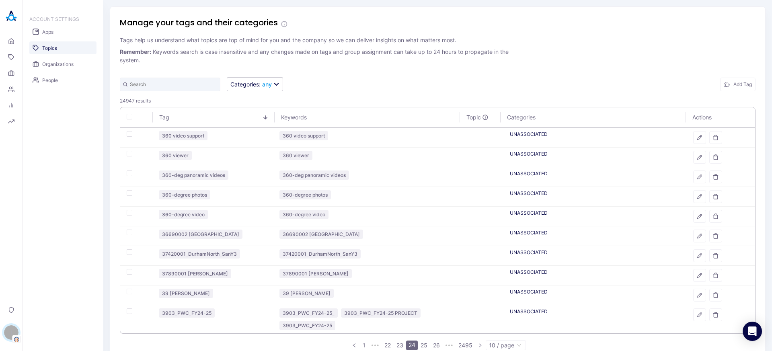
scroll to position [22, 0]
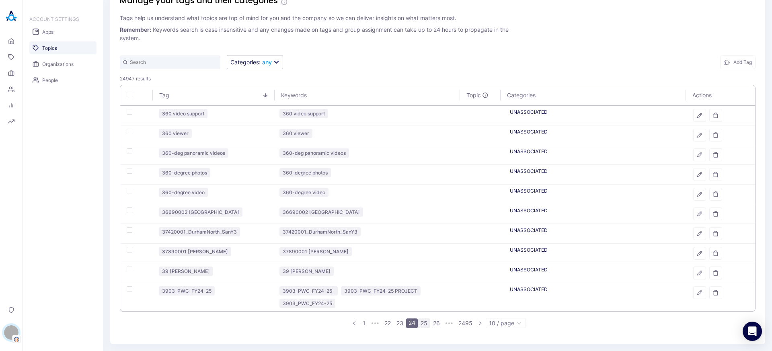
click at [418, 325] on link "25" at bounding box center [424, 323] width 12 height 9
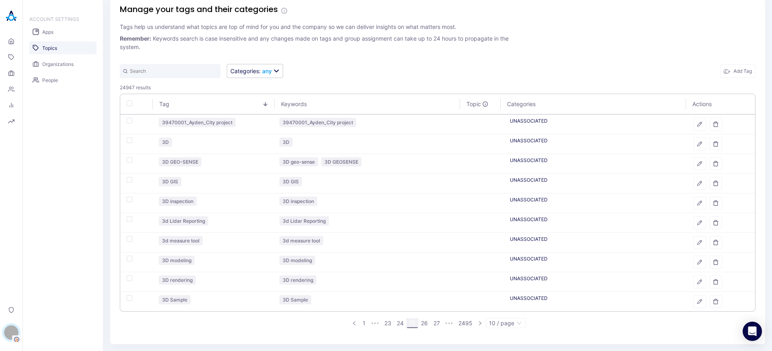
scroll to position [13, 0]
click at [420, 322] on link "26" at bounding box center [425, 323] width 12 height 9
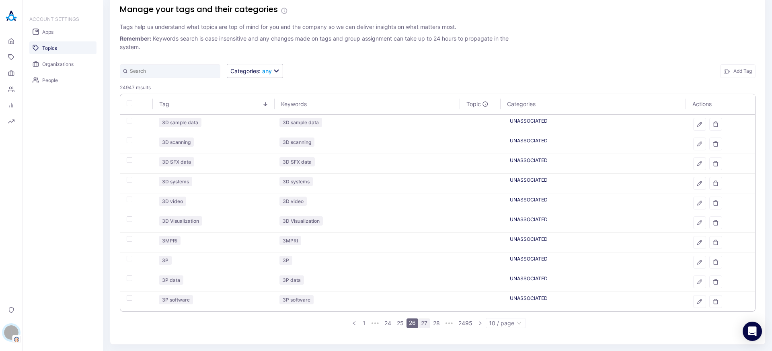
click at [423, 323] on link "27" at bounding box center [424, 323] width 11 height 9
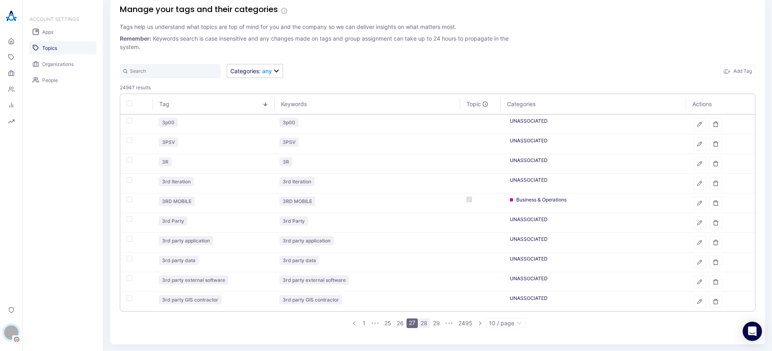
click at [423, 323] on link "28" at bounding box center [424, 323] width 12 height 9
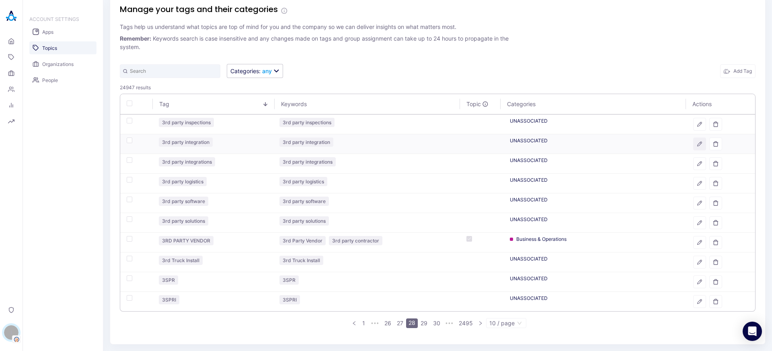
click at [697, 146] on icon "button" at bounding box center [700, 144] width 6 height 6
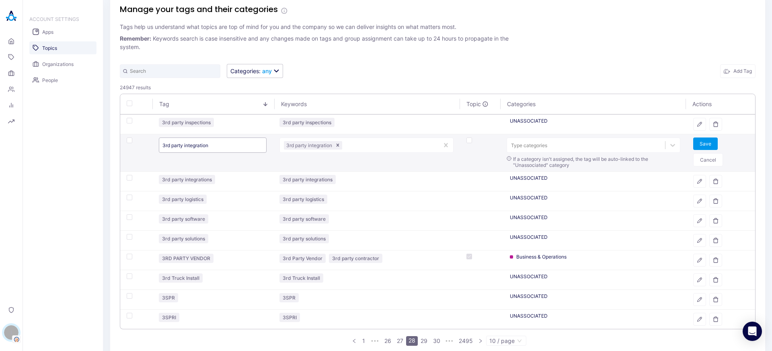
click at [212, 144] on input "3rd party integration" at bounding box center [213, 145] width 108 height 15
click at [702, 158] on button "Cancel" at bounding box center [708, 159] width 30 height 13
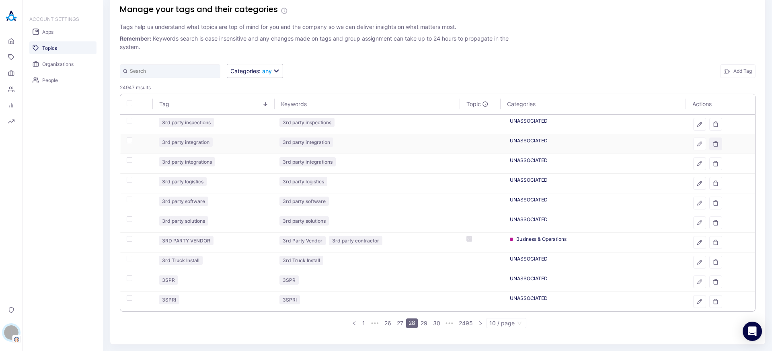
click at [713, 145] on icon "button" at bounding box center [716, 144] width 6 height 6
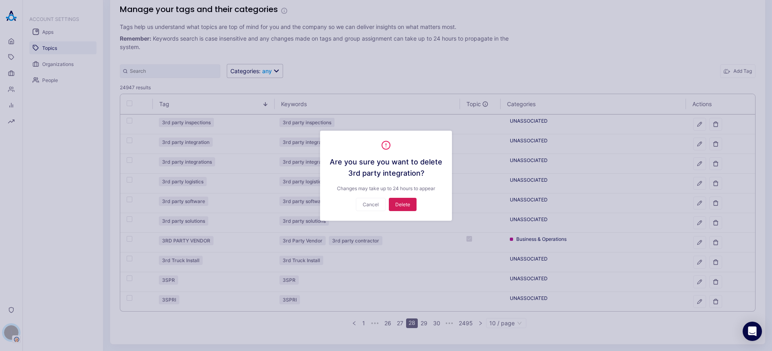
click at [400, 205] on button "Delete" at bounding box center [403, 204] width 28 height 13
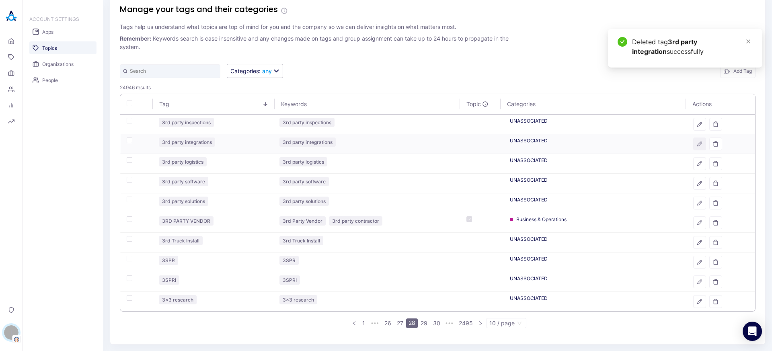
click at [693, 148] on button "button" at bounding box center [699, 144] width 13 height 13
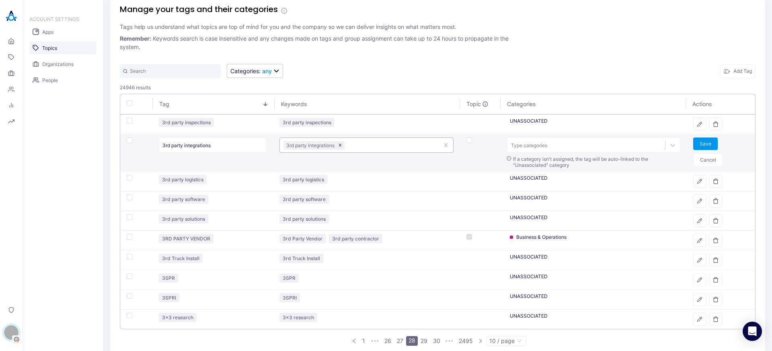
click at [360, 145] on div at bounding box center [390, 146] width 88 height 8
paste input "3RD PARTY INTEGRATION"
type input "3RD PARTY INTEGRATION"
click at [700, 144] on button "Save" at bounding box center [705, 144] width 25 height 12
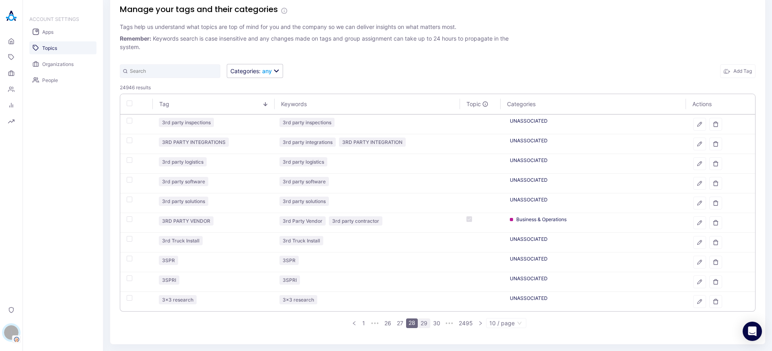
click at [422, 324] on link "29" at bounding box center [424, 323] width 12 height 9
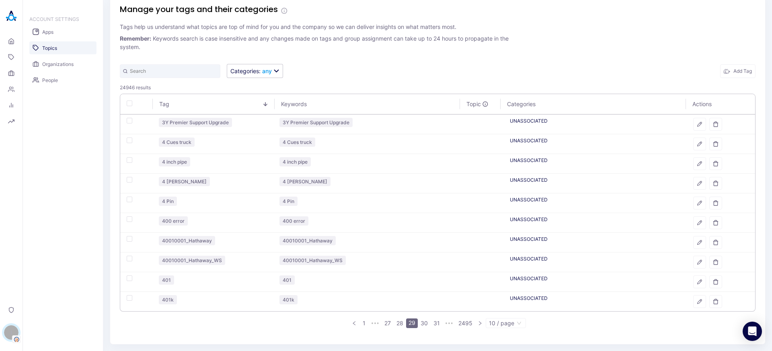
click at [423, 330] on div "Tag Keywords Topic Categories Actions 3Y Premier Support Upgrade 3Y Premier Sup…" at bounding box center [438, 214] width 636 height 241
click at [422, 321] on link "30" at bounding box center [424, 323] width 12 height 9
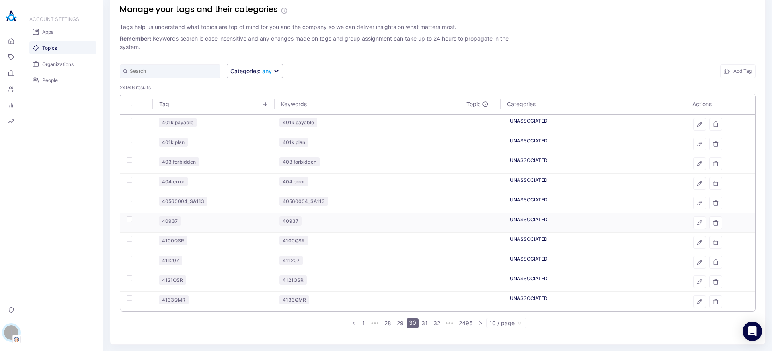
click at [129, 222] on td at bounding box center [136, 223] width 32 height 20
click at [128, 218] on div "button" at bounding box center [130, 219] width 6 height 6
checkbox input "true"
click at [131, 261] on td at bounding box center [136, 263] width 32 height 20
click at [129, 256] on div "button" at bounding box center [130, 259] width 6 height 6
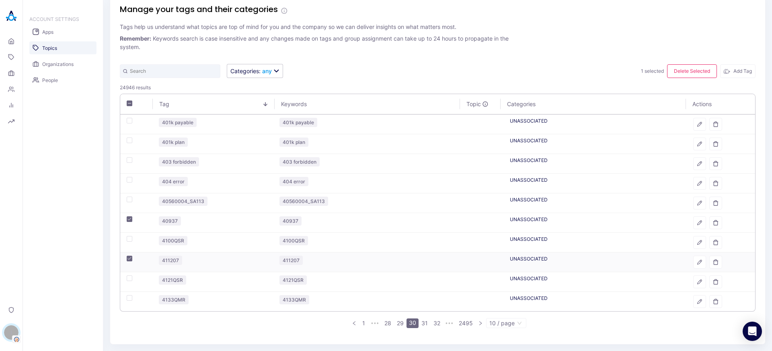
checkbox input "true"
click at [689, 72] on button "Delete Selected" at bounding box center [692, 71] width 50 height 14
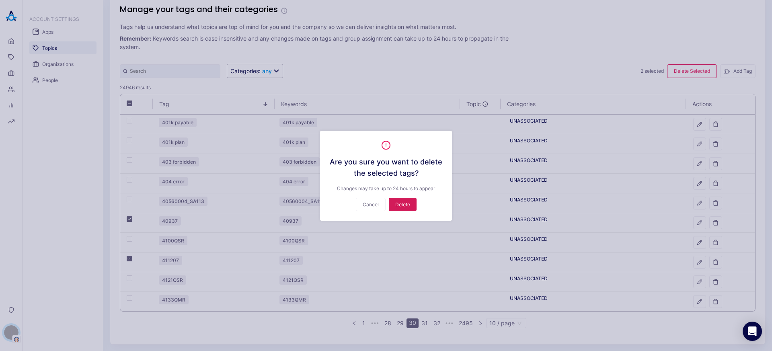
click at [409, 204] on button "Delete" at bounding box center [403, 204] width 28 height 13
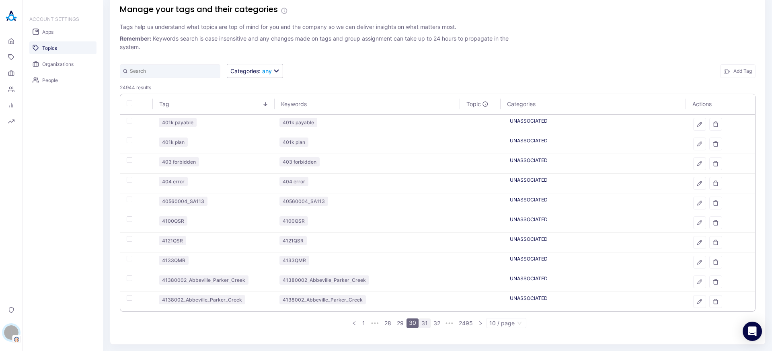
click at [421, 324] on link "31" at bounding box center [424, 323] width 11 height 9
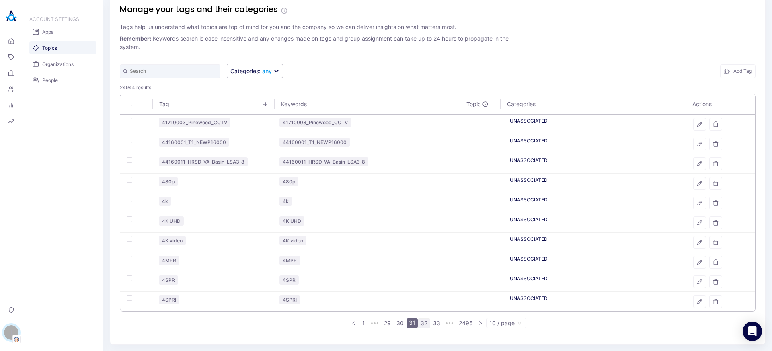
click at [424, 323] on link "32" at bounding box center [424, 323] width 12 height 9
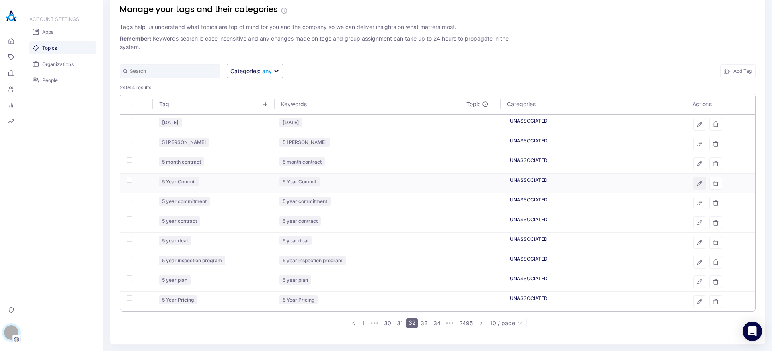
click at [697, 185] on icon "button" at bounding box center [700, 184] width 6 height 6
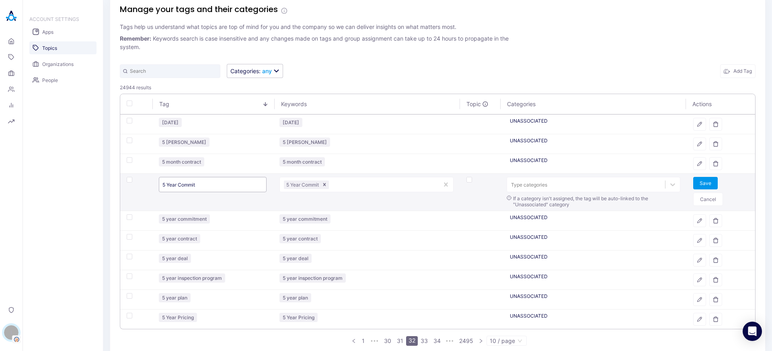
click at [195, 178] on input "5 Year Commit" at bounding box center [213, 184] width 108 height 15
click at [193, 182] on input "5 Year Commit" at bounding box center [213, 184] width 108 height 15
click at [694, 200] on button "Cancel" at bounding box center [708, 199] width 30 height 13
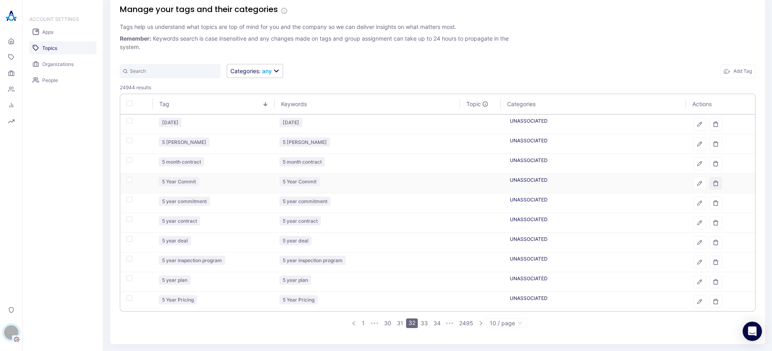
click at [713, 182] on icon "button" at bounding box center [716, 184] width 6 height 6
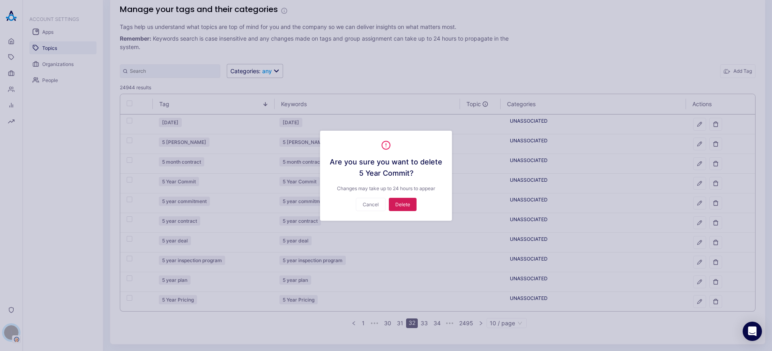
click at [400, 203] on button "Delete" at bounding box center [403, 204] width 28 height 13
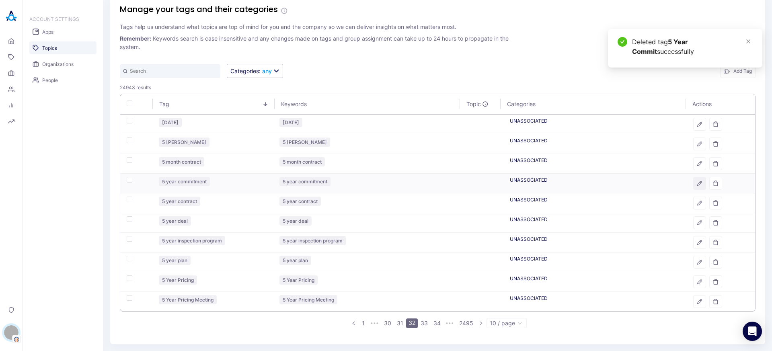
click at [697, 181] on icon "button" at bounding box center [700, 184] width 6 height 6
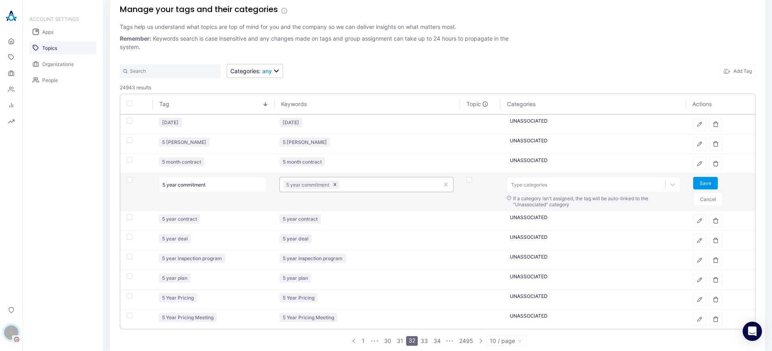
click at [356, 185] on div at bounding box center [388, 185] width 94 height 8
paste input "5 YEAR COMMIT"
type input "5 YEAR COMMIT"
click at [714, 187] on div "Save Cancel" at bounding box center [721, 191] width 56 height 29
click at [706, 185] on button "Save" at bounding box center [705, 183] width 25 height 12
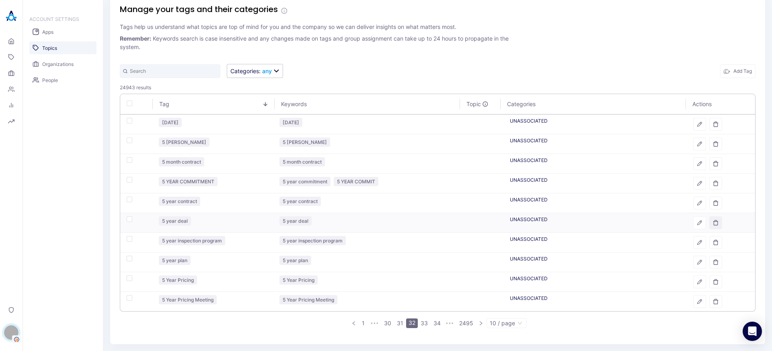
click at [714, 223] on button "button" at bounding box center [715, 222] width 13 height 13
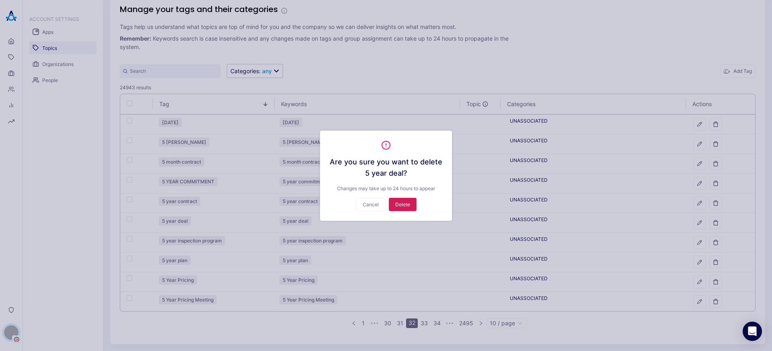
click at [398, 204] on button "Delete" at bounding box center [403, 204] width 28 height 13
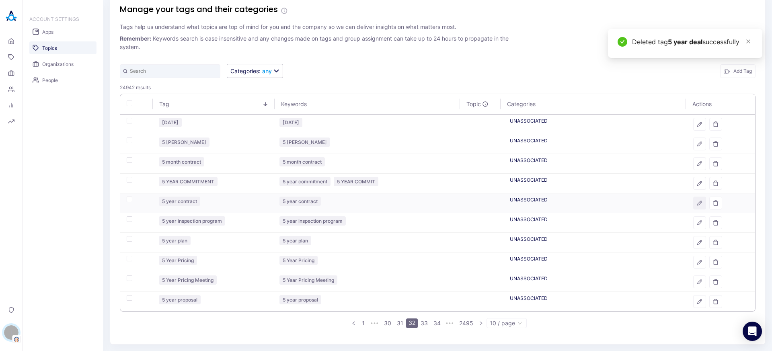
click at [698, 205] on button "button" at bounding box center [699, 203] width 13 height 13
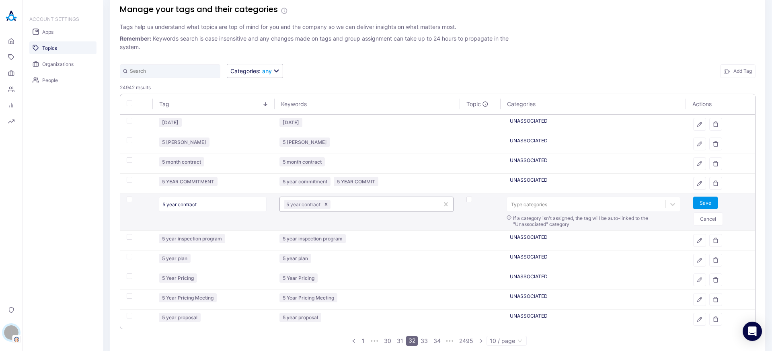
click at [372, 202] on div at bounding box center [383, 205] width 103 height 8
type input "5 YEAR DEAL"
click at [701, 202] on button "Save" at bounding box center [705, 203] width 25 height 12
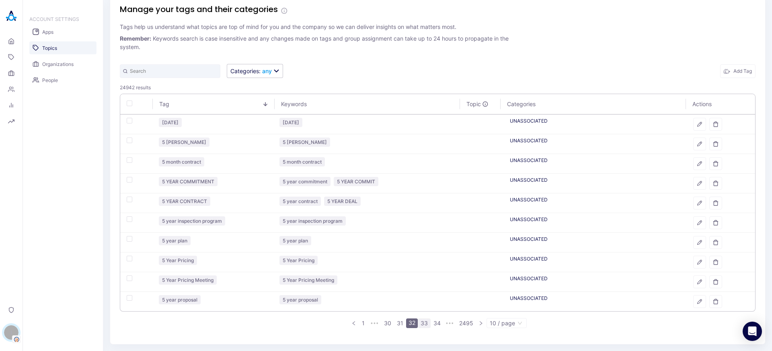
click at [419, 321] on link "33" at bounding box center [424, 323] width 12 height 9
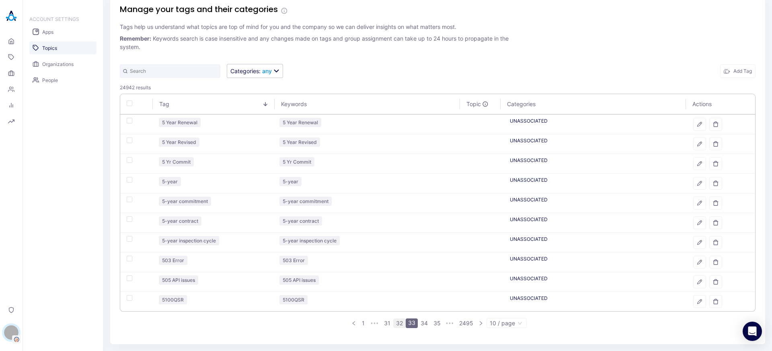
click at [396, 319] on li "32" at bounding box center [399, 324] width 12 height 10
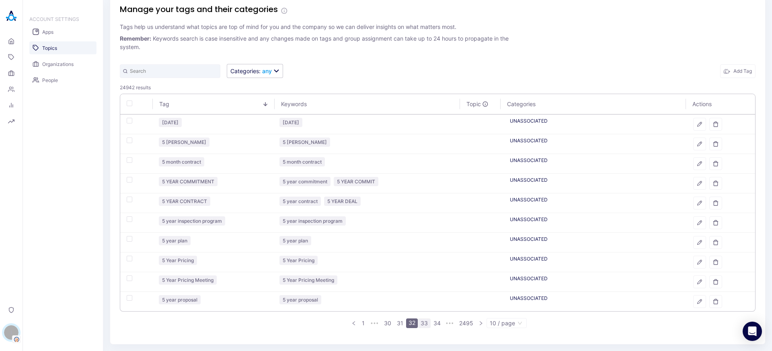
click at [422, 321] on link "33" at bounding box center [424, 323] width 12 height 9
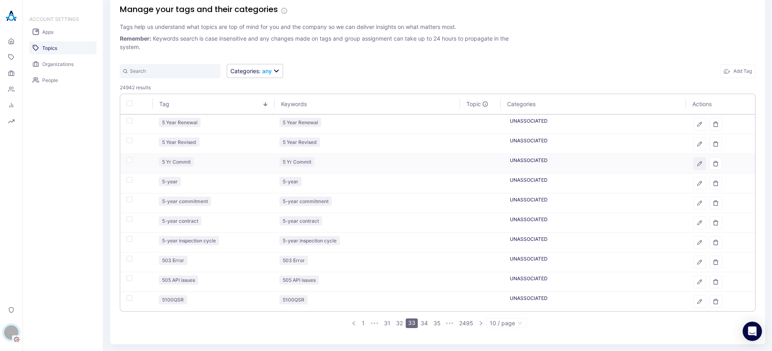
click at [696, 167] on button "button" at bounding box center [699, 163] width 13 height 13
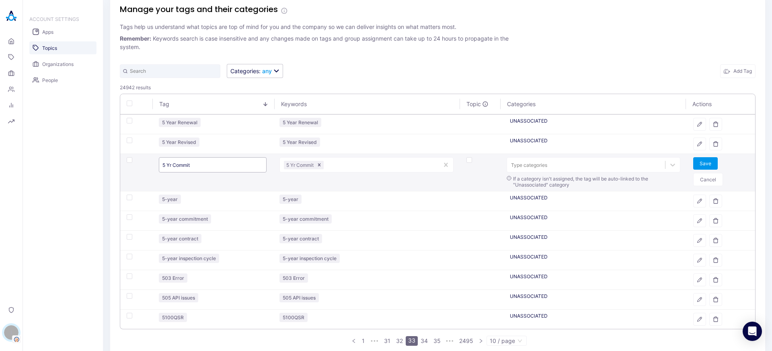
click at [191, 164] on input "5 Yr Commit" at bounding box center [213, 164] width 108 height 15
click at [705, 183] on button "Cancel" at bounding box center [708, 179] width 30 height 13
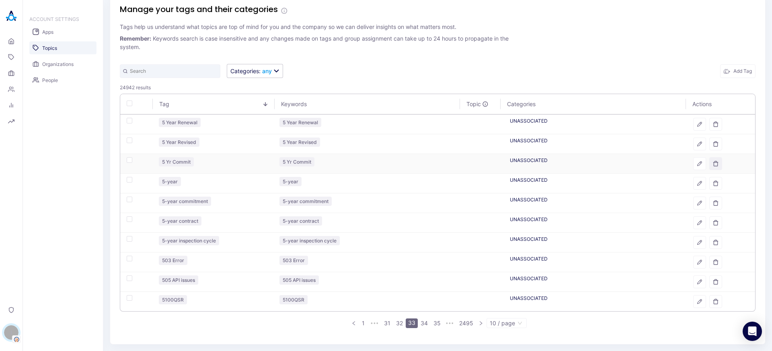
click at [713, 165] on icon "button" at bounding box center [716, 164] width 6 height 6
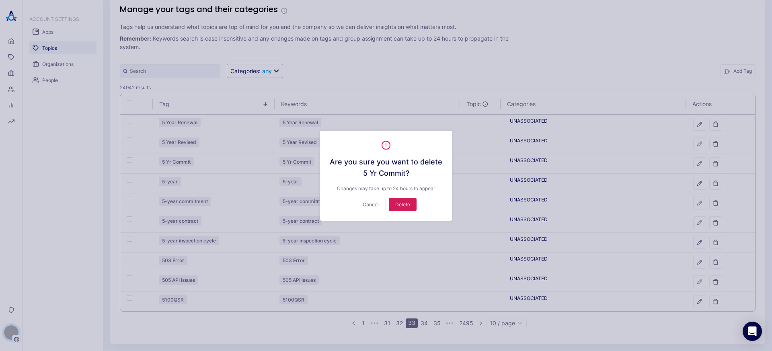
click at [403, 206] on button "Delete" at bounding box center [403, 204] width 28 height 13
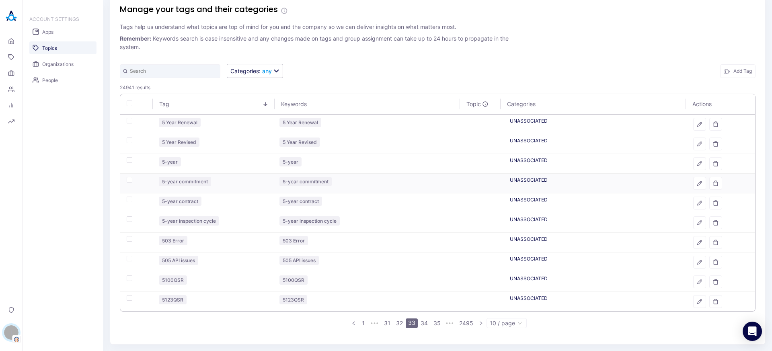
click at [128, 181] on div "button" at bounding box center [130, 180] width 6 height 6
checkbox input "true"
click at [131, 199] on div "button" at bounding box center [130, 200] width 6 height 6
checkbox input "true"
click at [685, 66] on button "Delete Selected" at bounding box center [692, 71] width 50 height 14
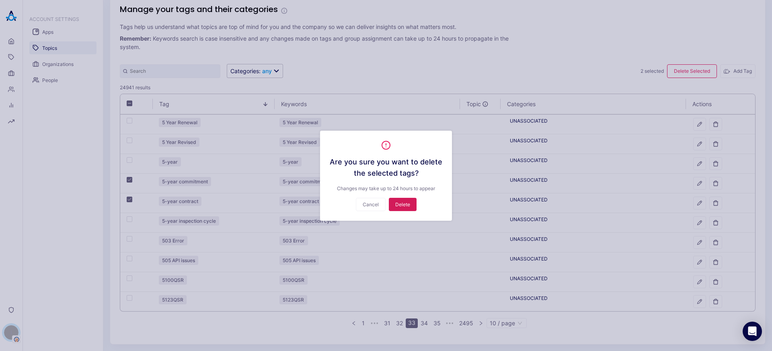
click at [400, 207] on button "Delete" at bounding box center [403, 204] width 28 height 13
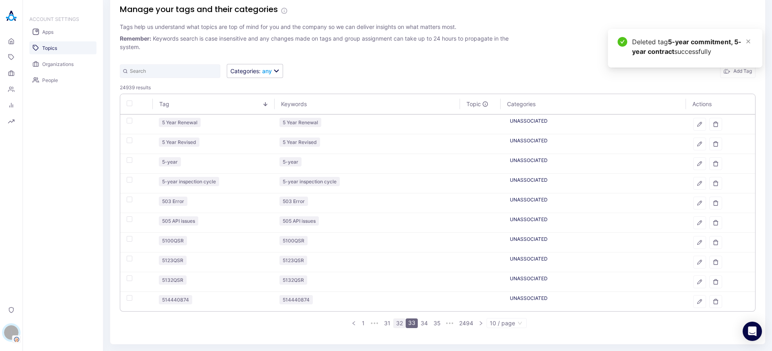
click at [396, 322] on link "32" at bounding box center [400, 323] width 12 height 9
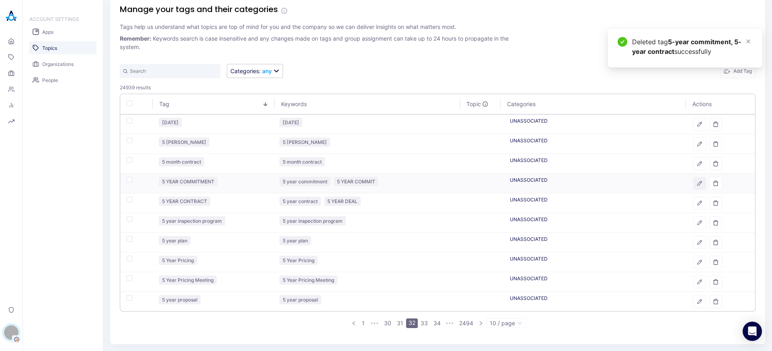
click at [697, 183] on icon "button" at bounding box center [700, 184] width 6 height 6
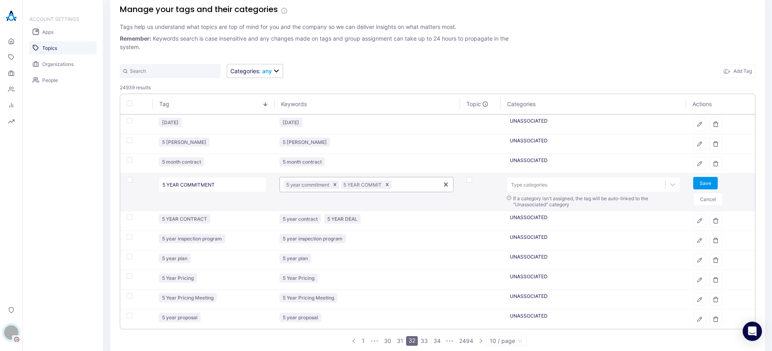
click at [403, 185] on div at bounding box center [413, 185] width 41 height 8
paste input "5 YR COMMIT 5-YEAR COMMI"
type input "5 YR COMMIT 5-YEAR COMMI"
click at [314, 192] on input "5 YR COMMIT 5-YEAR COMMI" at bounding box center [319, 193] width 70 height 6
click at [315, 193] on input "5 YR COMMIT 5-YEAR COMMI" at bounding box center [319, 193] width 70 height 6
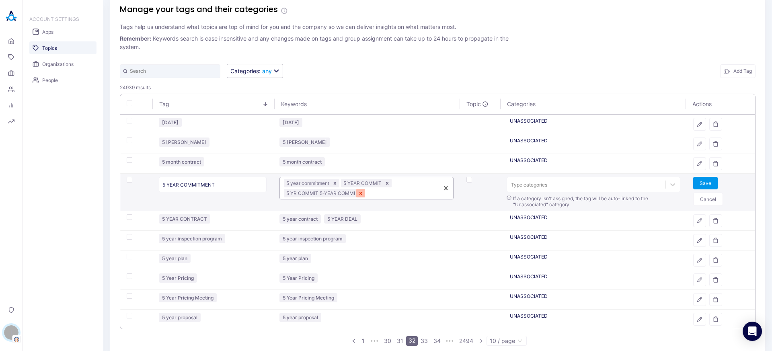
click at [360, 193] on icon "Remove 5 YR COMMIT 5-YEAR COMMI" at bounding box center [361, 193] width 3 height 3
click at [404, 189] on div "5 year commitment 5 YEAR COMMIT" at bounding box center [359, 185] width 159 height 12
paste input "5-YEAR COMMITMENT"
type input "5-YEAR COMMITMENT"
type input "5 YR COMMIT"
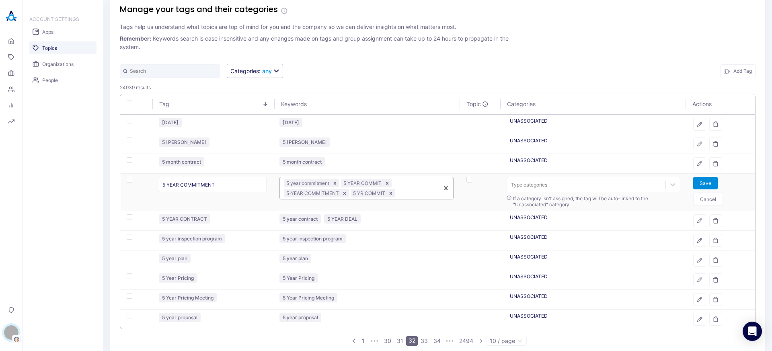
click at [698, 184] on button "Save" at bounding box center [705, 183] width 25 height 12
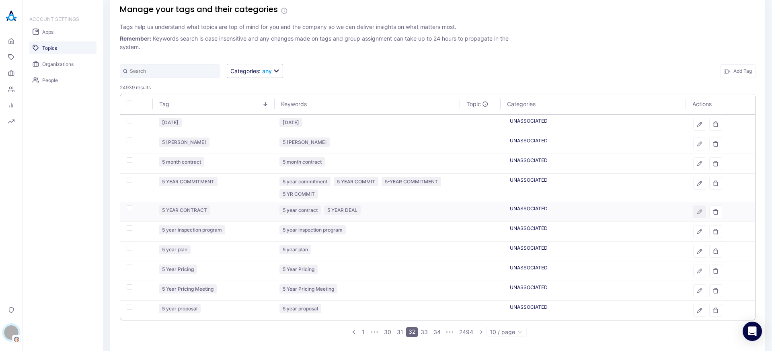
click at [693, 214] on button "button" at bounding box center [699, 212] width 13 height 13
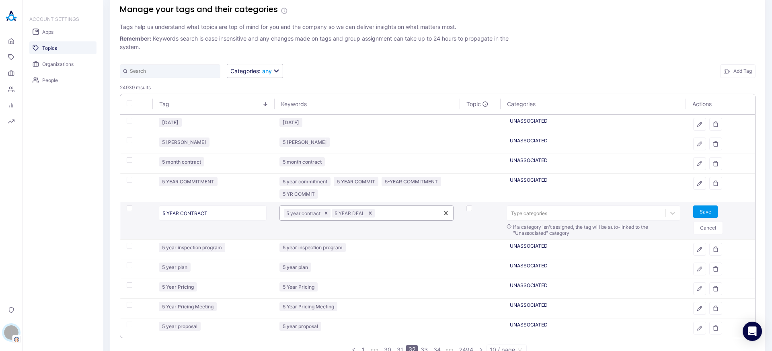
click at [401, 209] on div "5 year contract 5 YEAR DEAL" at bounding box center [359, 214] width 159 height 12
paste input "5-YEAR CONTRACT"
type input "5-YEAR CONTRACT"
click at [700, 211] on button "Save" at bounding box center [705, 212] width 25 height 12
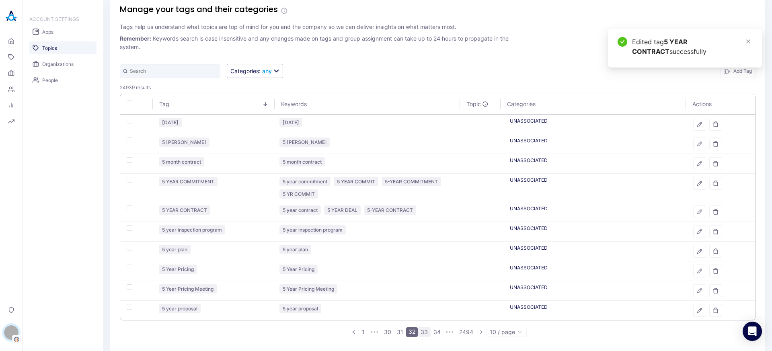
click at [421, 334] on link "33" at bounding box center [424, 332] width 12 height 9
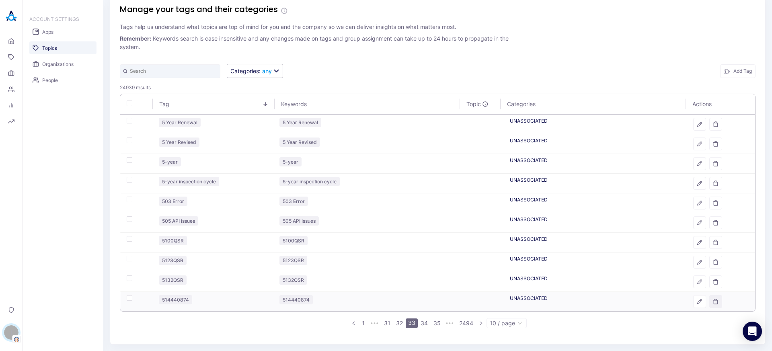
click at [713, 302] on icon "button" at bounding box center [716, 302] width 6 height 6
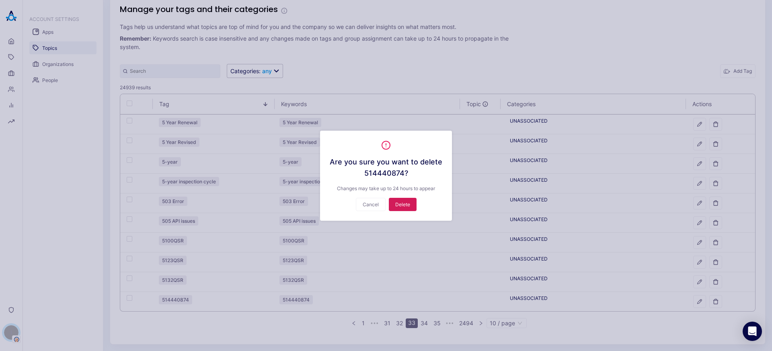
click at [396, 203] on button "Delete" at bounding box center [403, 204] width 28 height 13
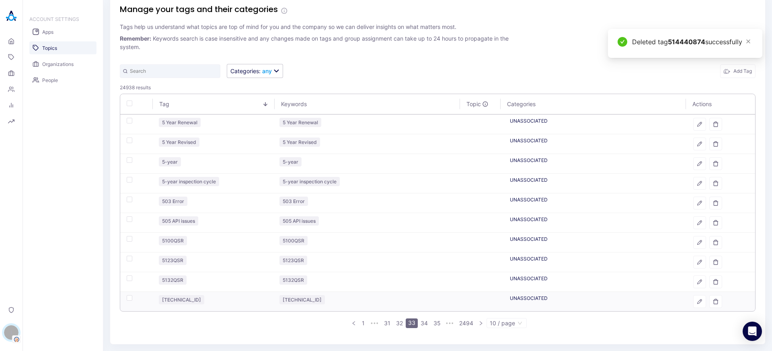
click at [719, 300] on div at bounding box center [721, 301] width 56 height 13
click at [713, 301] on icon "button" at bounding box center [716, 302] width 6 height 6
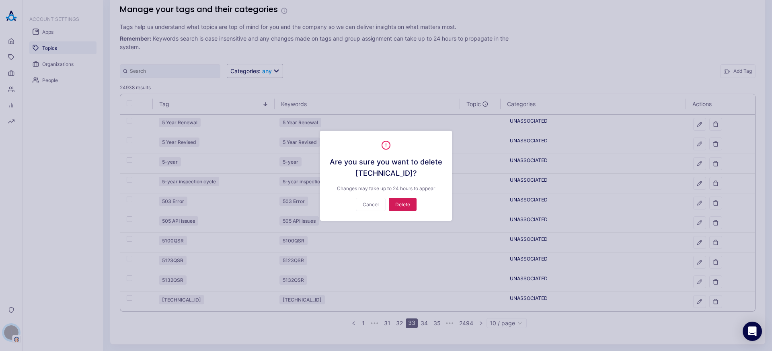
click at [404, 205] on button "Delete" at bounding box center [403, 204] width 28 height 13
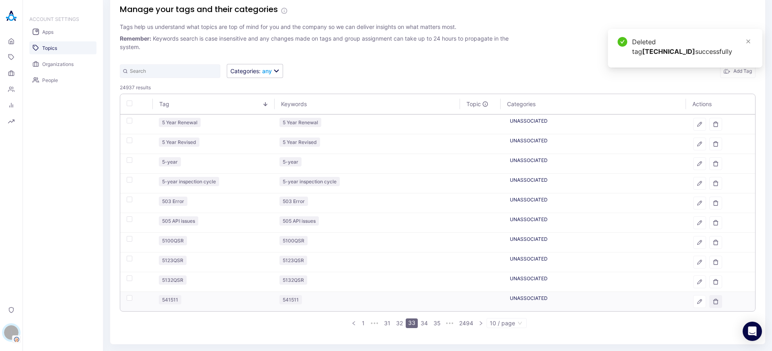
click at [713, 303] on icon "button" at bounding box center [716, 302] width 6 height 6
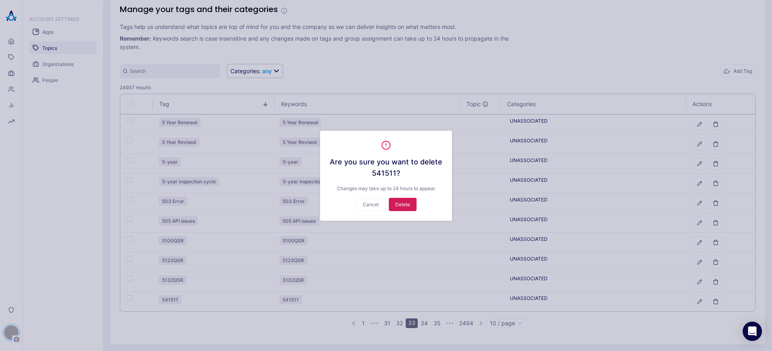
click at [400, 209] on button "Delete" at bounding box center [403, 204] width 28 height 13
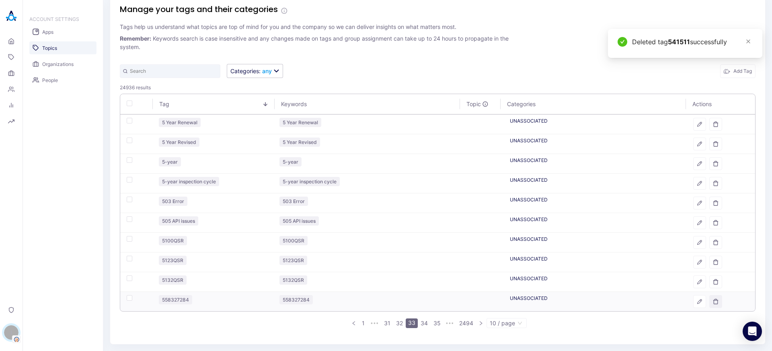
click at [714, 300] on icon "button" at bounding box center [716, 301] width 4 height 5
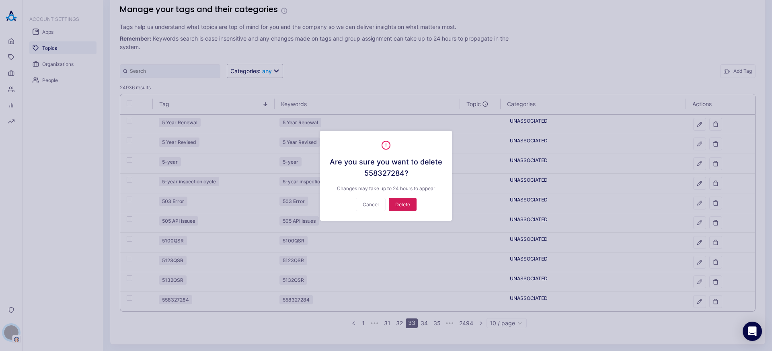
click at [401, 205] on button "Delete" at bounding box center [403, 204] width 28 height 13
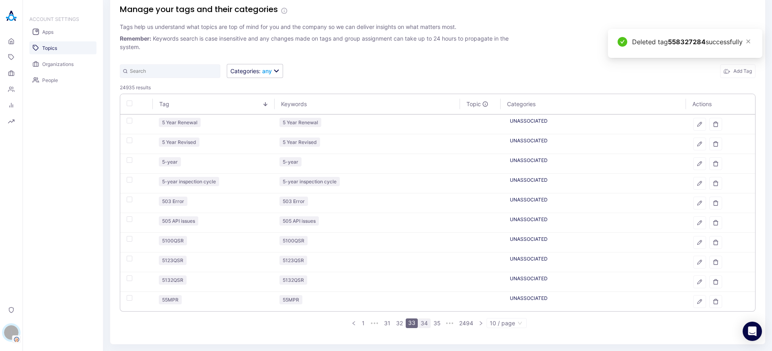
click at [418, 324] on link "34" at bounding box center [424, 323] width 12 height 9
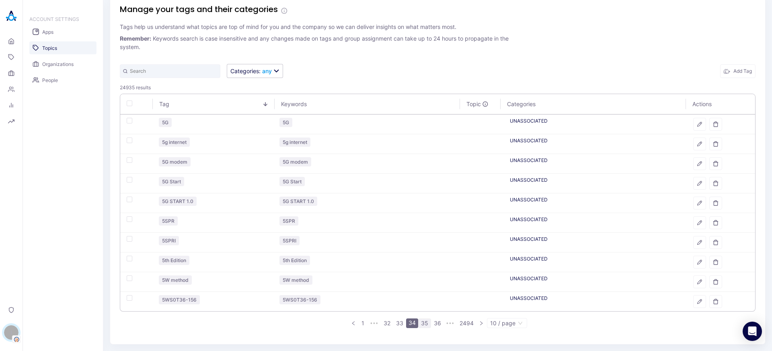
click at [423, 321] on link "35" at bounding box center [425, 323] width 12 height 9
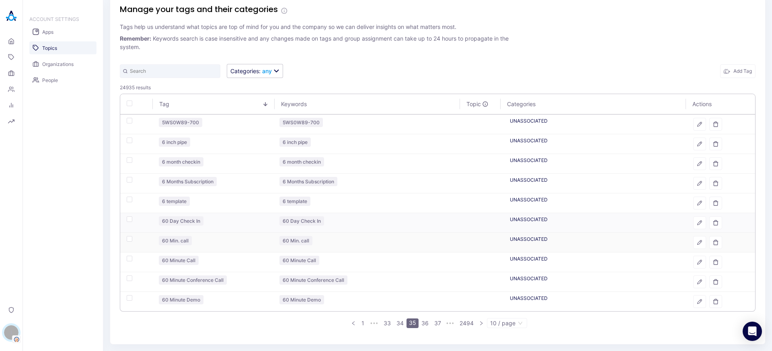
drag, startPoint x: 695, startPoint y: 242, endPoint x: 302, endPoint y: 227, distance: 392.8
click at [698, 242] on icon "button" at bounding box center [700, 243] width 4 height 4
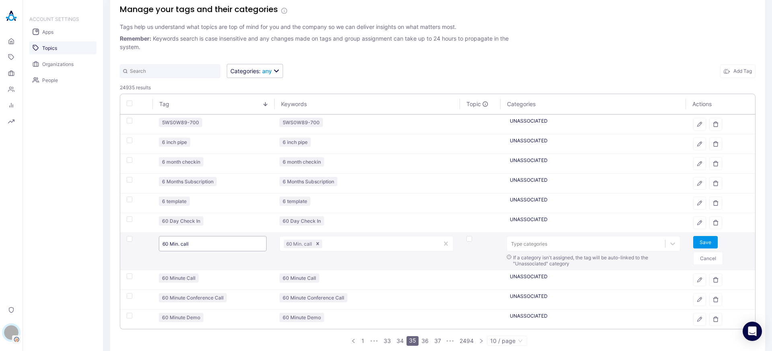
click at [176, 243] on input "60 Min. call" at bounding box center [213, 243] width 108 height 15
click at [701, 244] on button "Save" at bounding box center [705, 242] width 25 height 12
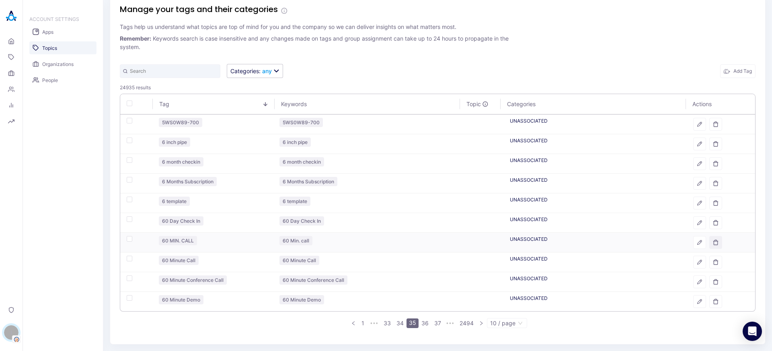
click at [714, 242] on icon "button" at bounding box center [716, 242] width 4 height 5
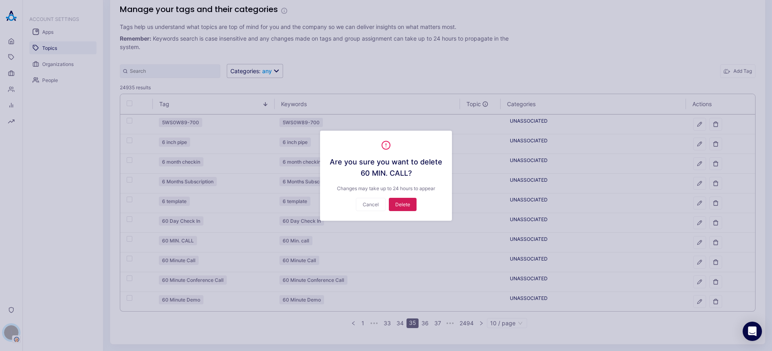
click at [407, 205] on button "Delete" at bounding box center [403, 204] width 28 height 13
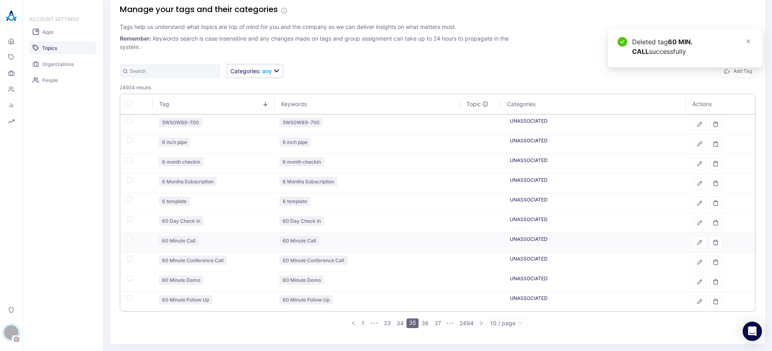
click at [687, 241] on td at bounding box center [721, 243] width 68 height 20
click at [693, 241] on button "button" at bounding box center [699, 242] width 13 height 13
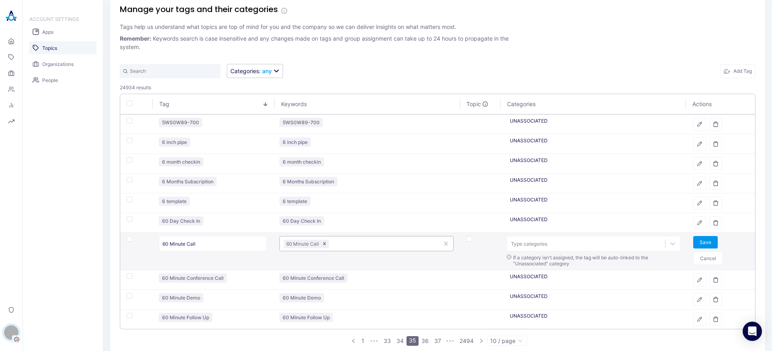
click at [344, 241] on div at bounding box center [383, 244] width 104 height 8
paste input "60 MIN. CALL"
type input "60 MIN. CALL"
click at [699, 259] on button "Cancel" at bounding box center [708, 258] width 30 height 13
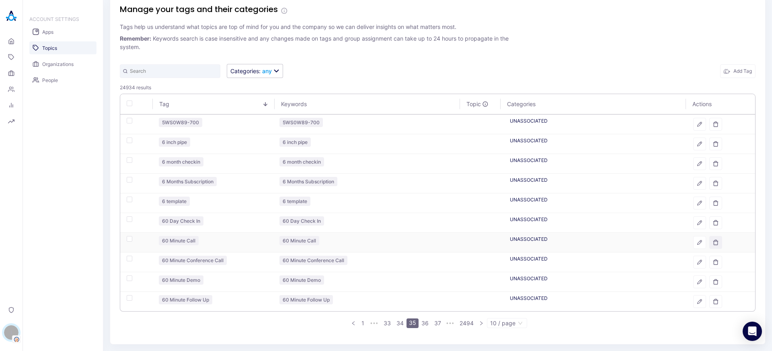
click at [713, 241] on button "button" at bounding box center [715, 242] width 13 height 13
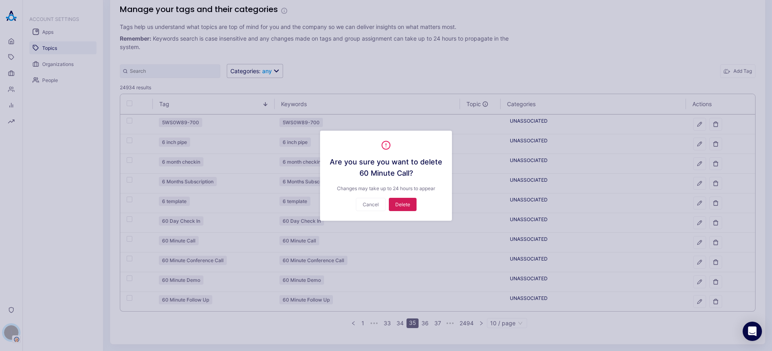
click at [397, 206] on button "Delete" at bounding box center [403, 204] width 28 height 13
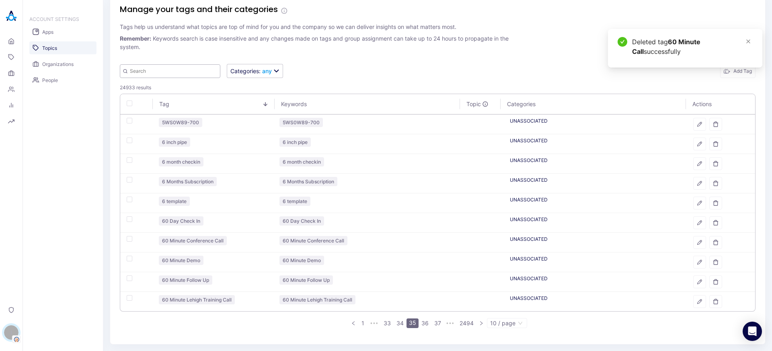
click at [153, 68] on input "text" at bounding box center [170, 71] width 101 height 14
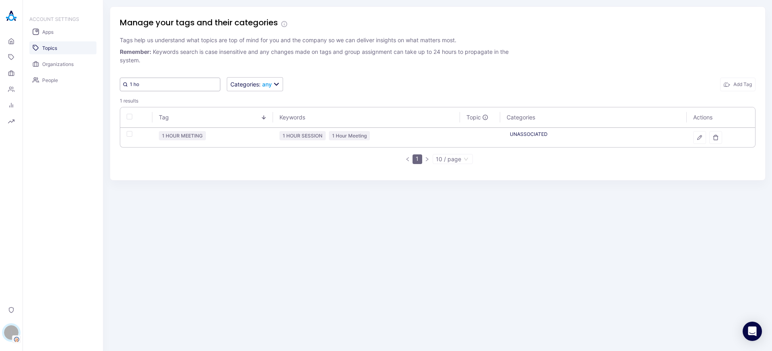
scroll to position [0, 0]
type input "1"
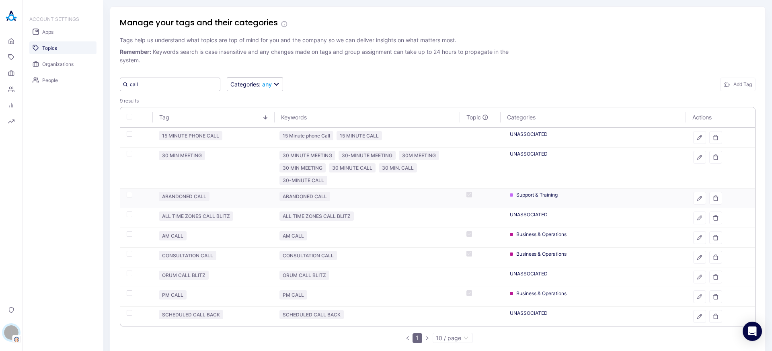
scroll to position [15, 0]
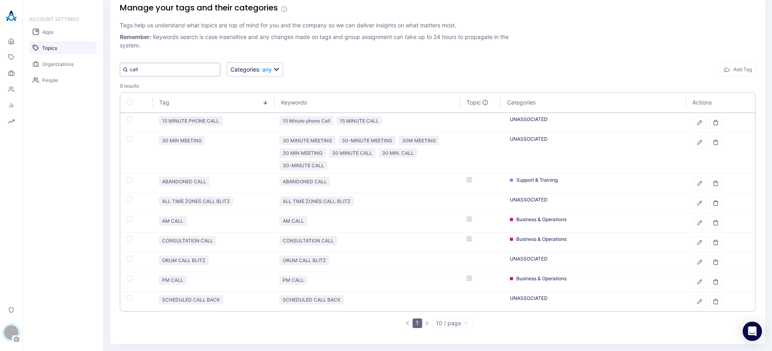
click at [138, 69] on input "call" at bounding box center [170, 70] width 101 height 14
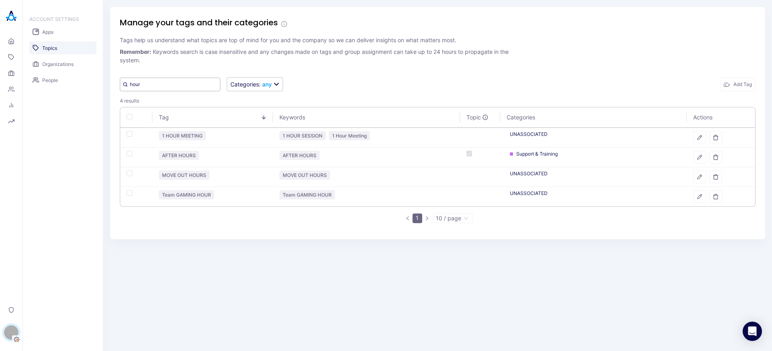
scroll to position [0, 0]
type input "hour"
click at [699, 136] on icon "button" at bounding box center [700, 138] width 6 height 6
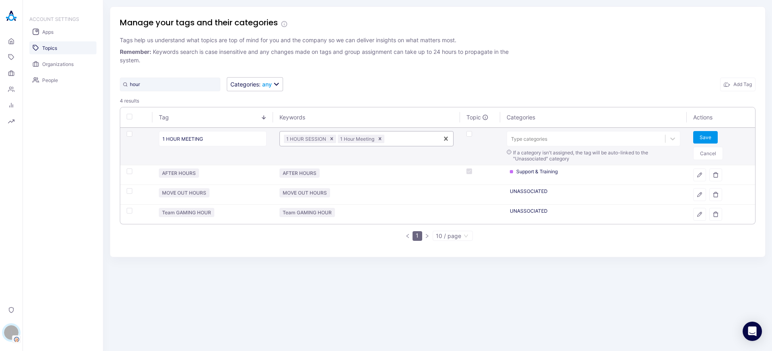
click at [402, 138] on div at bounding box center [410, 139] width 49 height 8
paste input "60 MIN. CALL"
type input "60 MIN. CALL"
type input "60 MINUTE CALL"
click at [698, 132] on button "Save" at bounding box center [705, 137] width 25 height 12
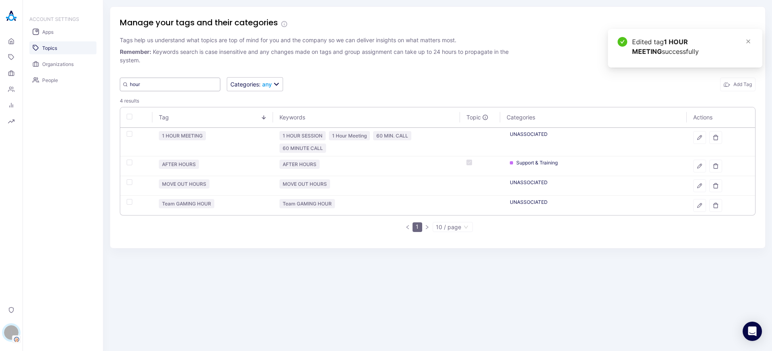
click at [168, 83] on input "hour" at bounding box center [170, 85] width 101 height 14
click at [169, 83] on input "hour" at bounding box center [170, 85] width 101 height 14
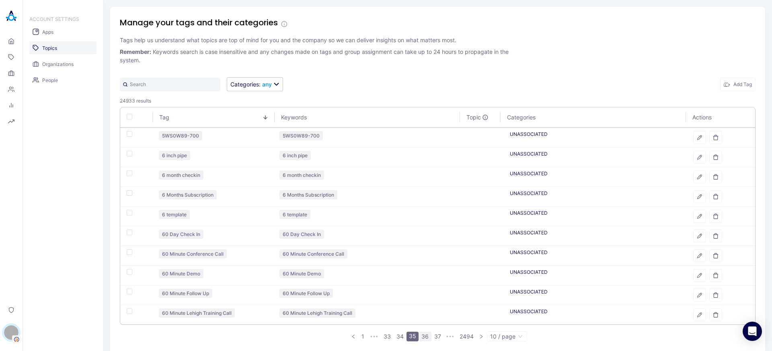
click at [424, 332] on link "36" at bounding box center [425, 336] width 12 height 9
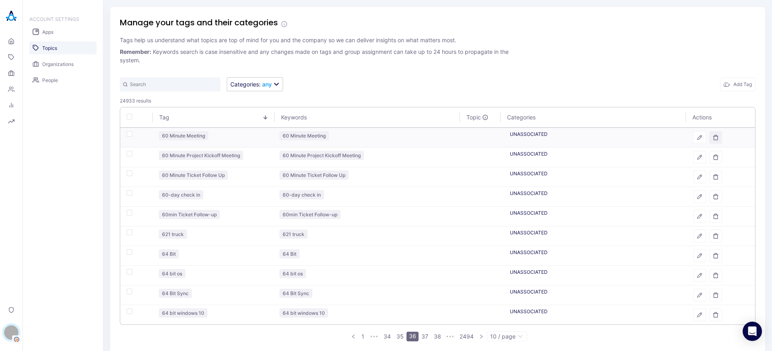
click at [709, 139] on button "button" at bounding box center [715, 137] width 13 height 13
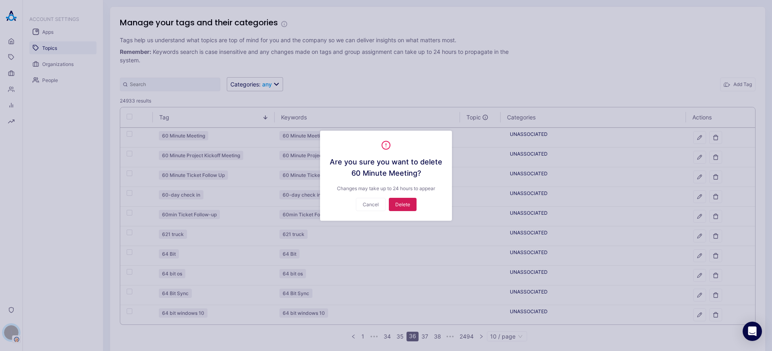
click at [402, 207] on button "Delete" at bounding box center [403, 204] width 28 height 13
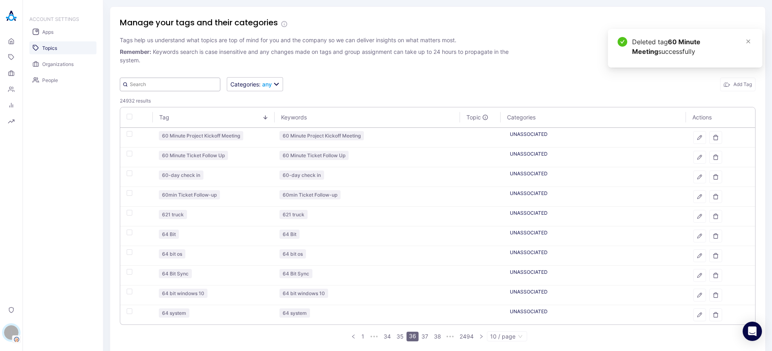
click at [185, 82] on input "text" at bounding box center [170, 85] width 101 height 14
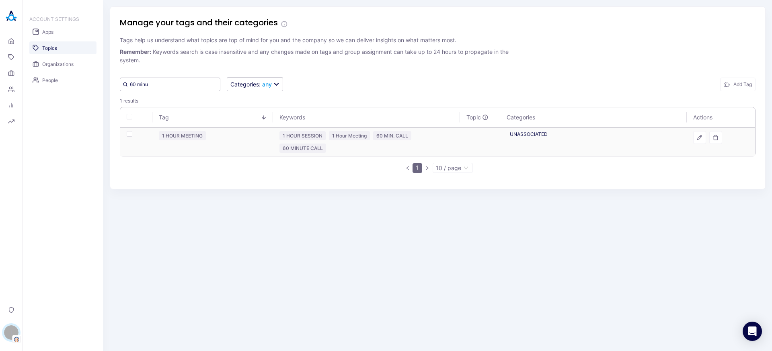
type input "60 minu"
click at [701, 135] on icon "button" at bounding box center [700, 138] width 6 height 6
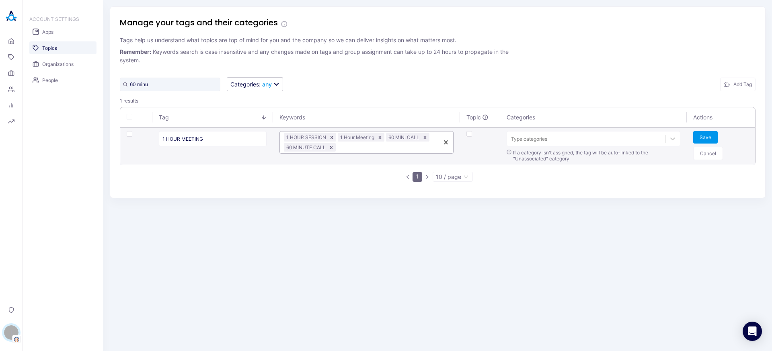
click at [363, 145] on div at bounding box center [385, 148] width 97 height 8
type input "60 MINUTE MEETING"
click at [701, 134] on button "Save" at bounding box center [705, 137] width 25 height 12
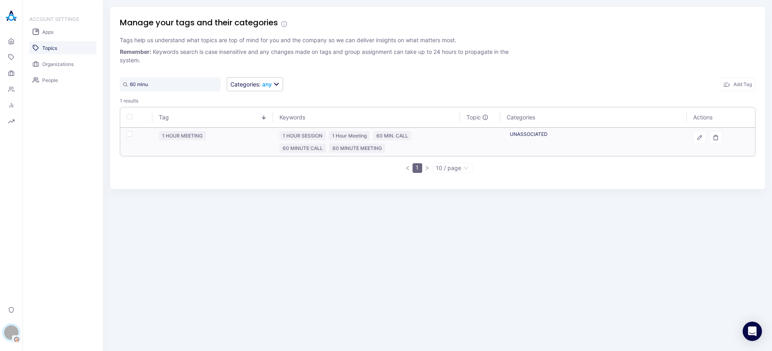
click at [190, 92] on div "Manage your tags and their categories Tags help us understand what topics are t…" at bounding box center [438, 97] width 656 height 183
click at [189, 84] on input "60 minu" at bounding box center [170, 85] width 101 height 14
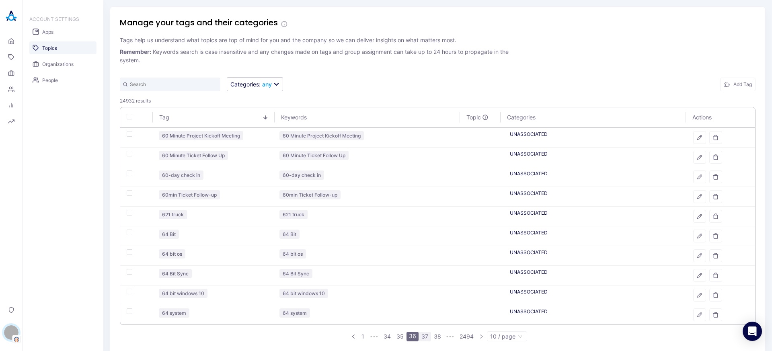
click at [420, 335] on link "37" at bounding box center [425, 336] width 12 height 9
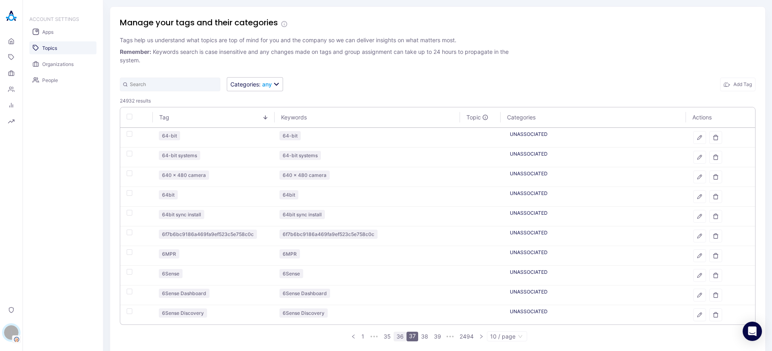
click at [402, 338] on link "36" at bounding box center [400, 336] width 12 height 9
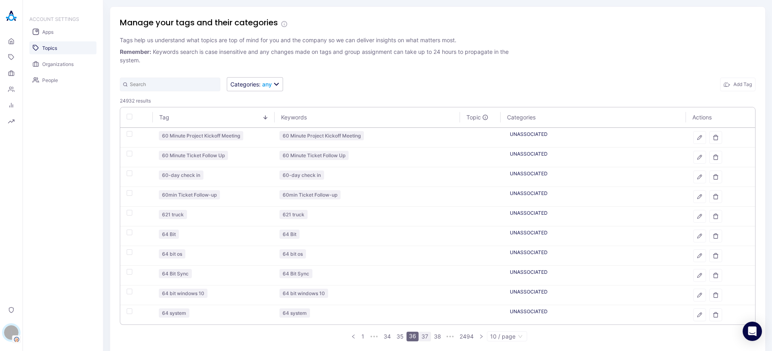
click at [423, 335] on link "37" at bounding box center [425, 336] width 12 height 9
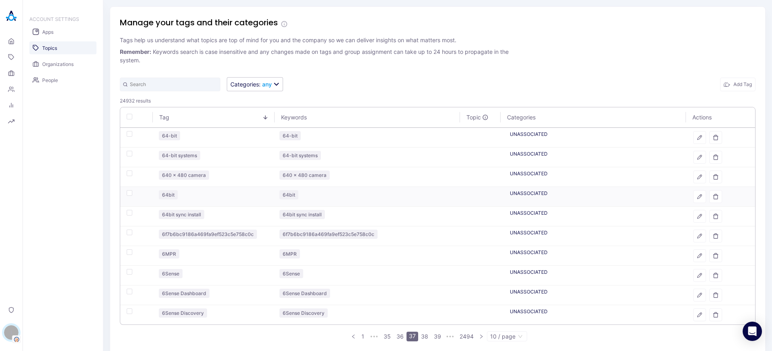
click at [127, 193] on div "button" at bounding box center [130, 193] width 6 height 6
checkbox input "true"
click at [127, 136] on div "button" at bounding box center [130, 134] width 6 height 6
checkbox input "true"
click at [683, 82] on button "Delete Selected" at bounding box center [692, 85] width 50 height 14
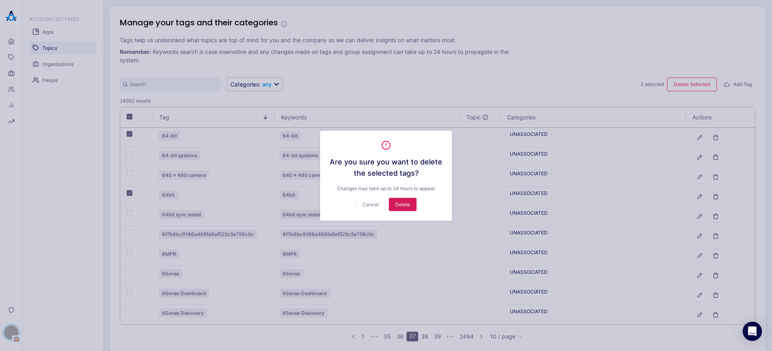
click at [401, 204] on button "Delete" at bounding box center [403, 204] width 28 height 13
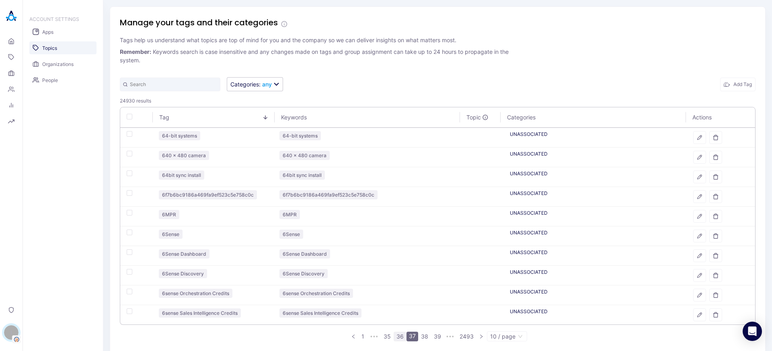
click at [401, 337] on link "36" at bounding box center [400, 336] width 12 height 9
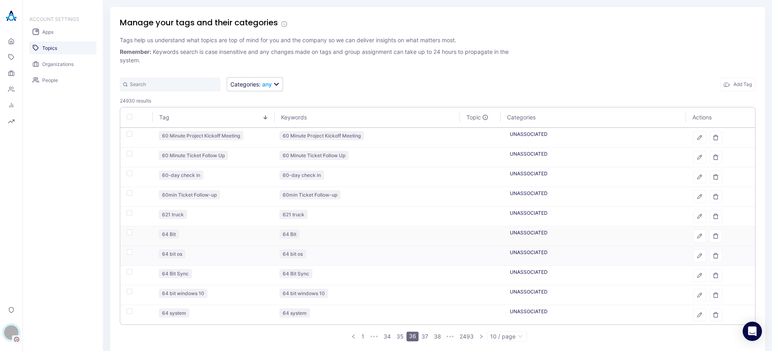
drag, startPoint x: 692, startPoint y: 236, endPoint x: 398, endPoint y: 265, distance: 295.9
click at [697, 236] on icon "button" at bounding box center [700, 236] width 6 height 6
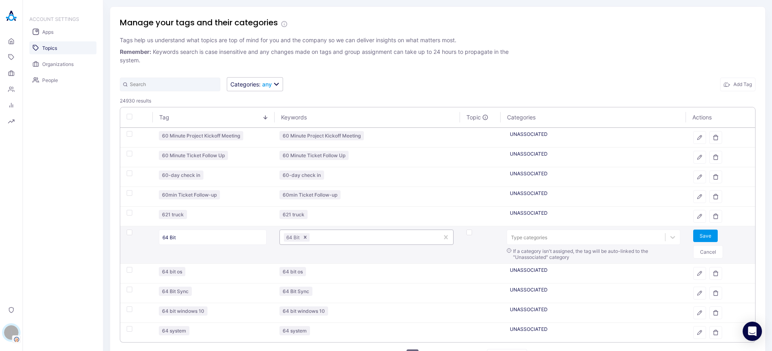
click at [323, 240] on div at bounding box center [372, 238] width 123 height 8
type input "64-BIT"
type input "64BIT"
click at [703, 231] on button "Save" at bounding box center [705, 236] width 25 height 12
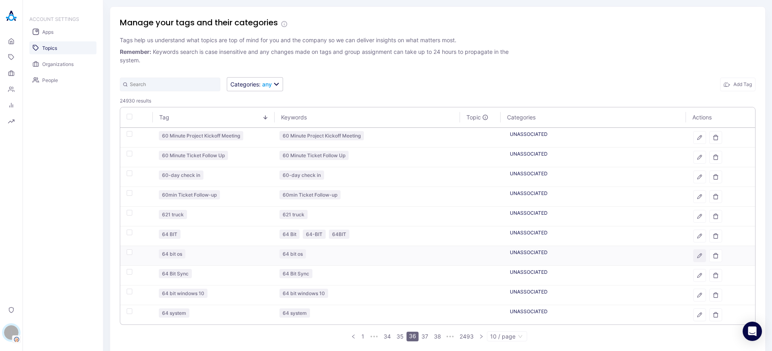
click at [695, 259] on button "button" at bounding box center [699, 255] width 13 height 13
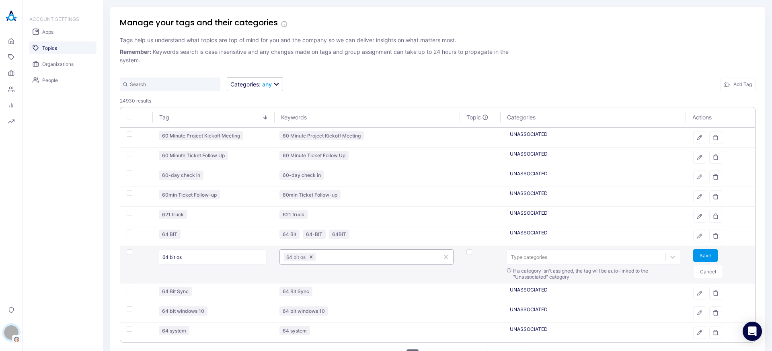
click at [362, 254] on div at bounding box center [375, 257] width 117 height 8
type input "64 BIT SYSTEM"
type input "64 BIT SYSTEMS"
click at [698, 255] on button "Save" at bounding box center [705, 255] width 25 height 12
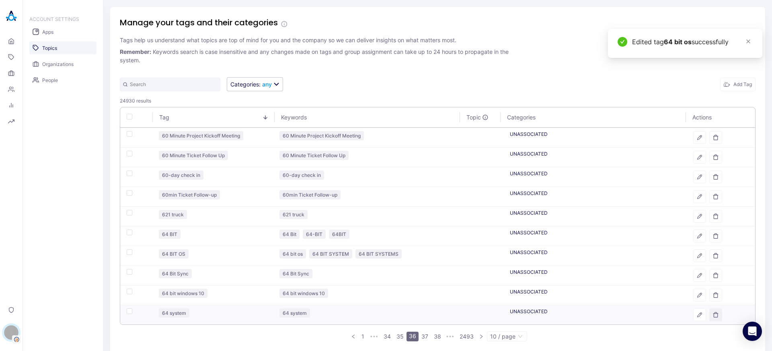
click at [713, 315] on icon "button" at bounding box center [716, 315] width 6 height 6
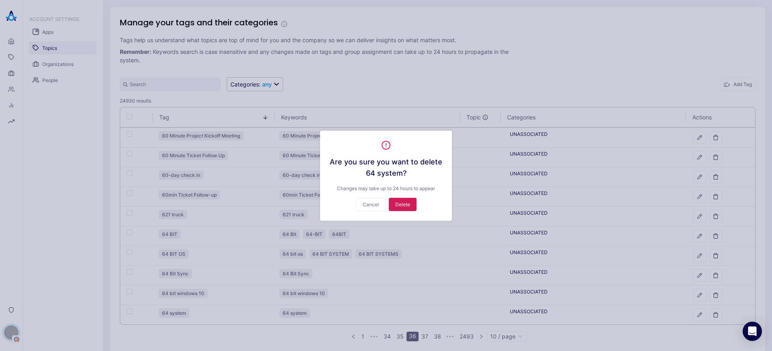
click at [396, 206] on button "Delete" at bounding box center [403, 204] width 28 height 13
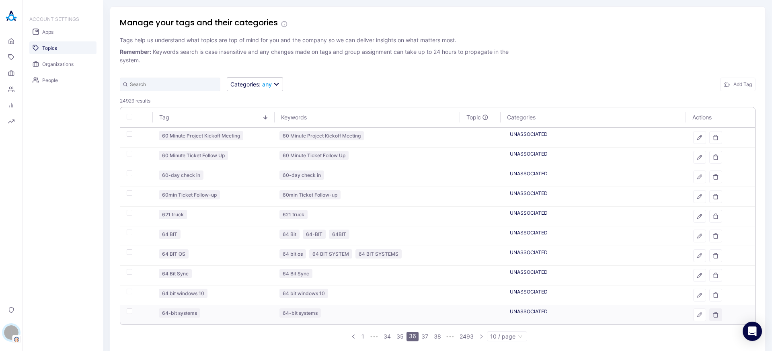
click at [713, 315] on icon "button" at bounding box center [716, 315] width 6 height 6
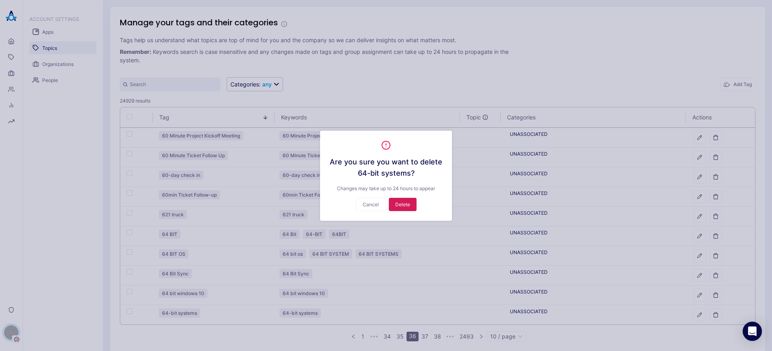
click at [399, 206] on button "Delete" at bounding box center [403, 204] width 28 height 13
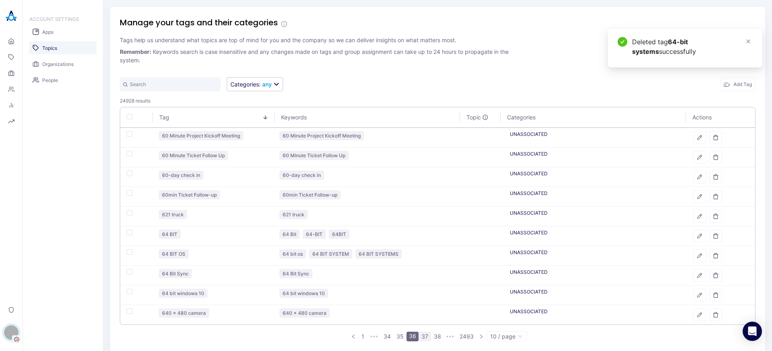
click at [422, 337] on link "37" at bounding box center [425, 336] width 12 height 9
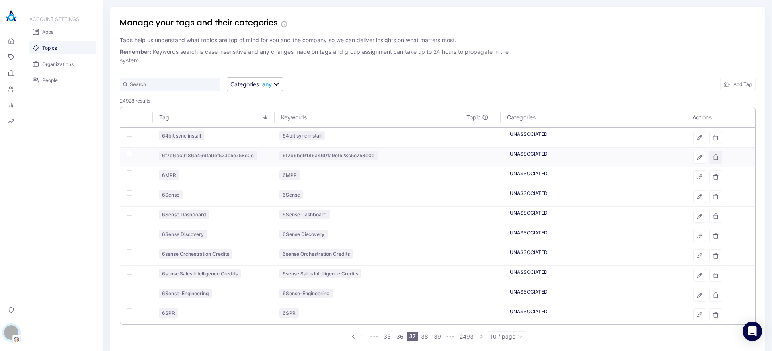
click at [713, 158] on icon "button" at bounding box center [716, 157] width 6 height 6
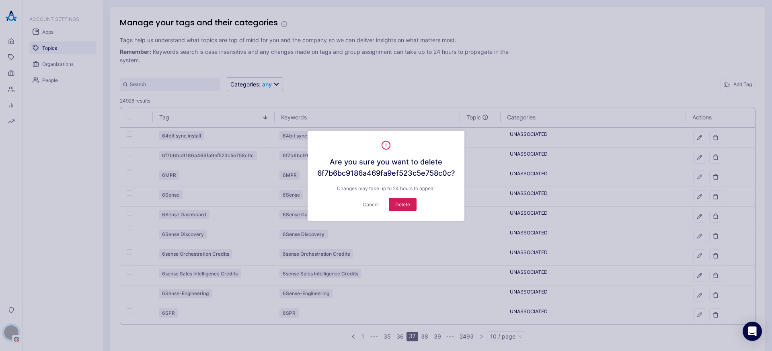
click at [401, 204] on button "Delete" at bounding box center [403, 204] width 28 height 13
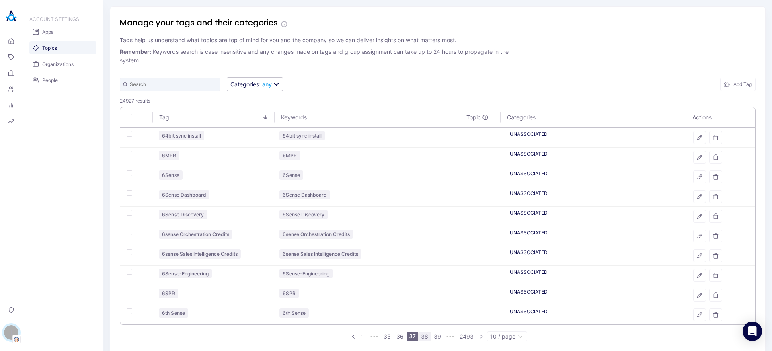
click at [420, 335] on link "38" at bounding box center [425, 336] width 12 height 9
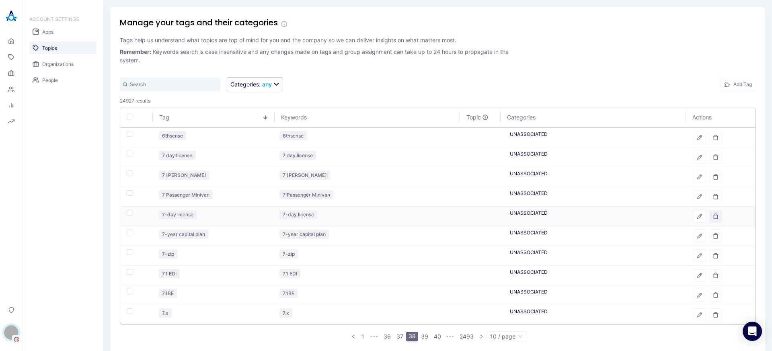
click at [714, 215] on icon "button" at bounding box center [716, 216] width 4 height 5
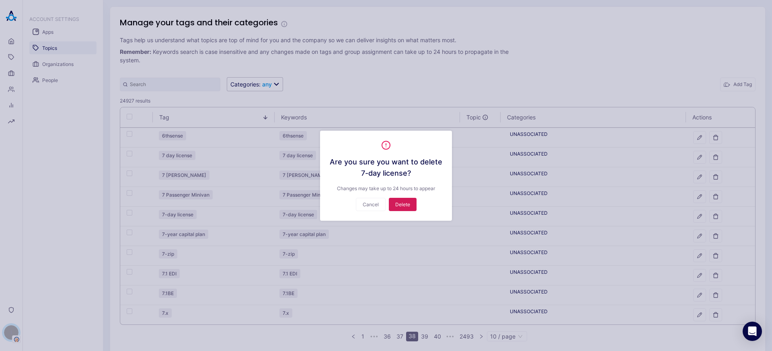
click at [405, 205] on button "Delete" at bounding box center [403, 204] width 28 height 13
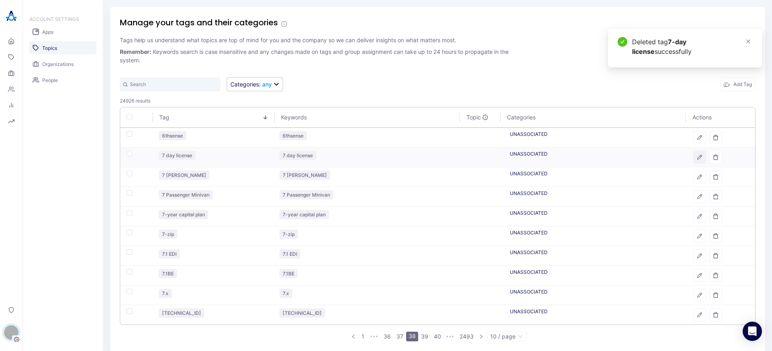
click at [698, 159] on icon "button" at bounding box center [700, 157] width 4 height 4
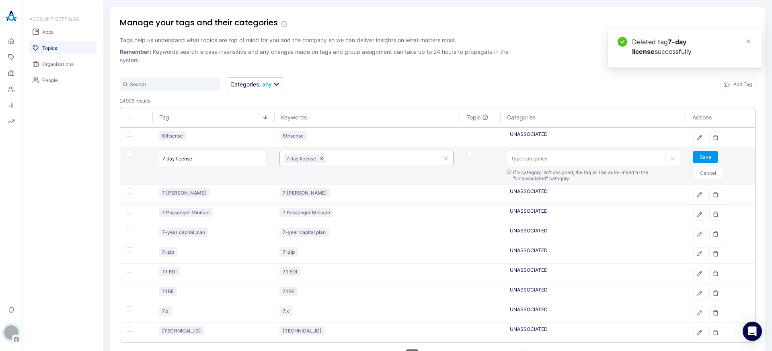
click at [347, 157] on div at bounding box center [381, 159] width 107 height 8
type input "7-DAY LICENSE"
click at [693, 154] on button "Save" at bounding box center [705, 157] width 25 height 12
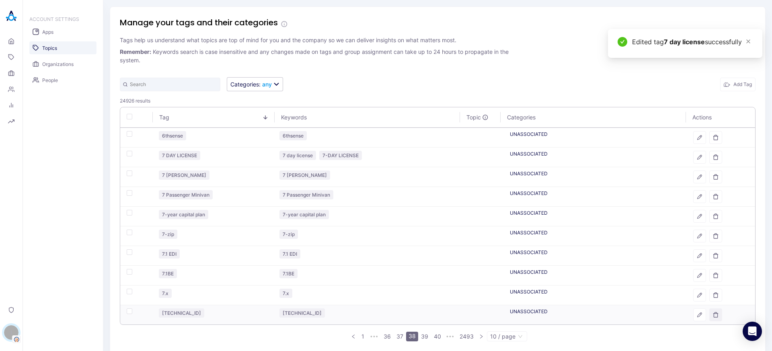
click at [714, 313] on icon "button" at bounding box center [716, 315] width 4 height 5
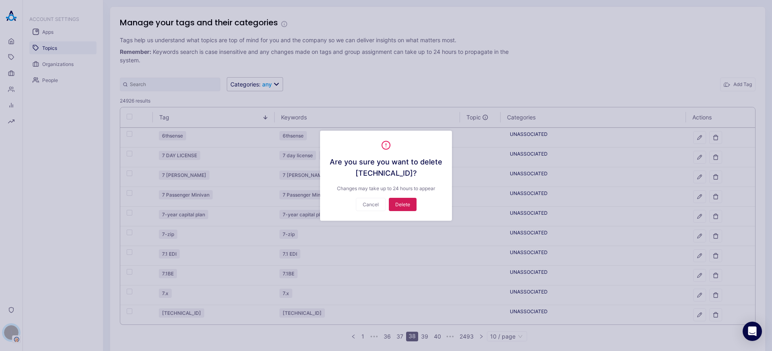
click at [393, 204] on button "Delete" at bounding box center [403, 204] width 28 height 13
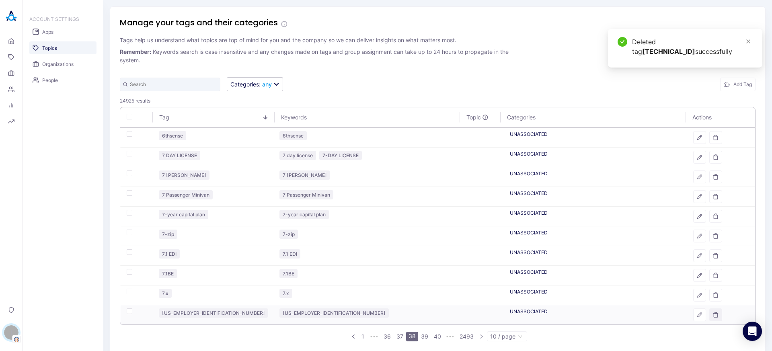
click at [714, 313] on icon "button" at bounding box center [716, 315] width 4 height 5
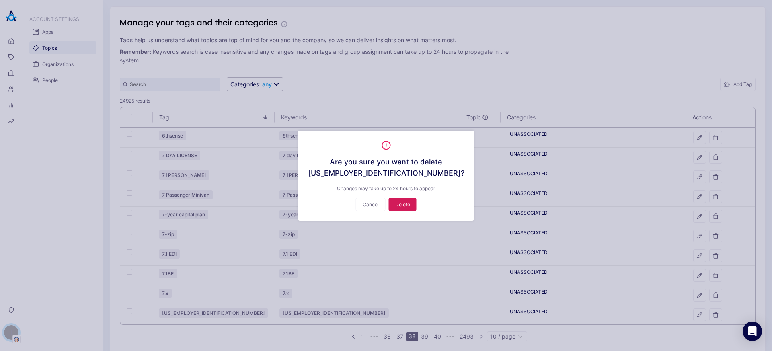
click at [402, 204] on button "Delete" at bounding box center [403, 204] width 28 height 13
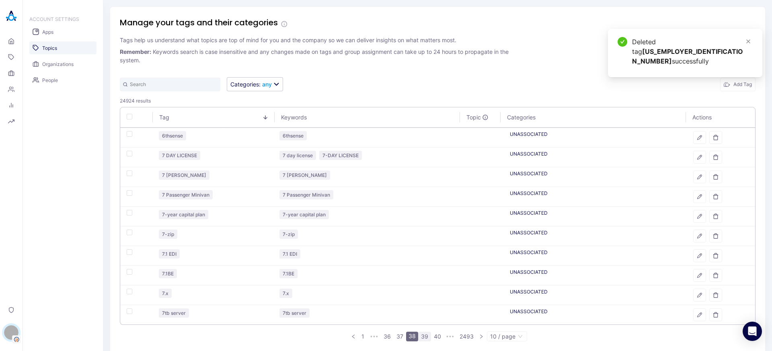
click at [422, 335] on link "39" at bounding box center [425, 336] width 12 height 9
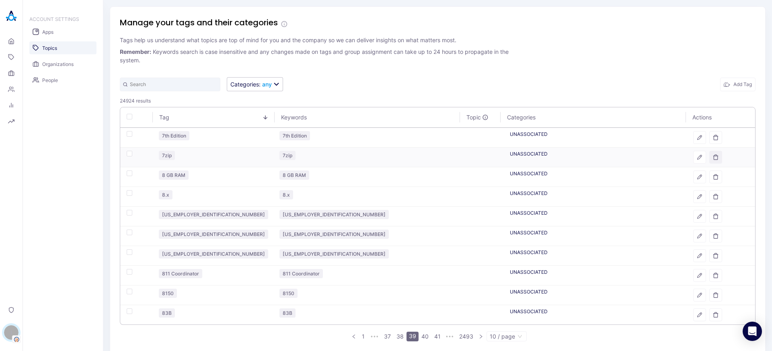
click at [709, 157] on button "button" at bounding box center [715, 157] width 13 height 13
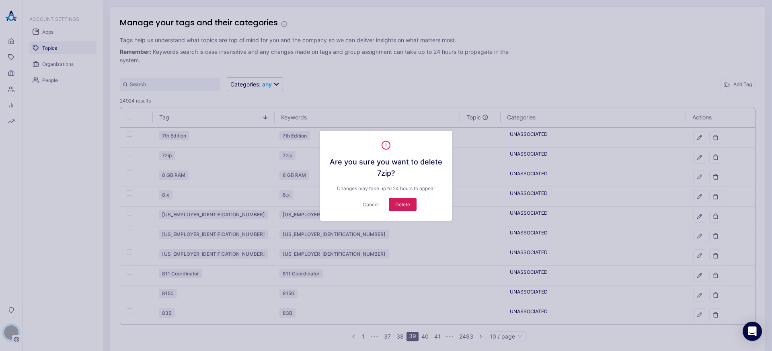
click at [411, 205] on button "Delete" at bounding box center [403, 204] width 28 height 13
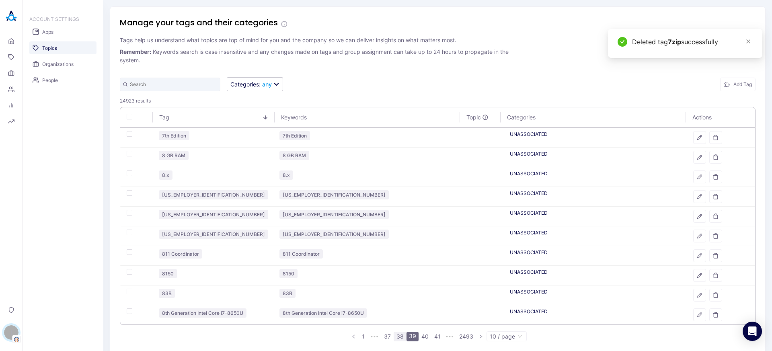
click at [398, 333] on link "38" at bounding box center [400, 336] width 12 height 9
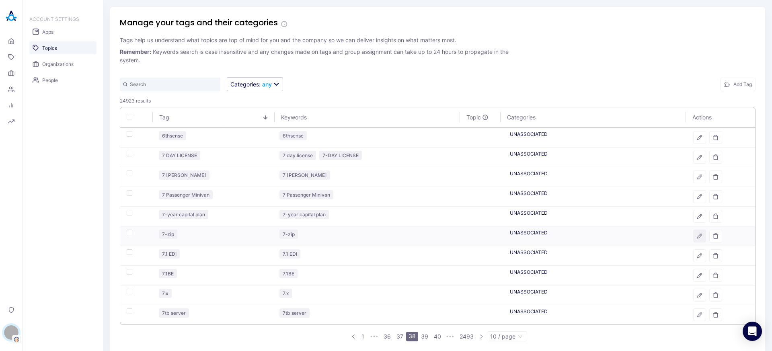
click at [697, 237] on icon "button" at bounding box center [700, 236] width 6 height 6
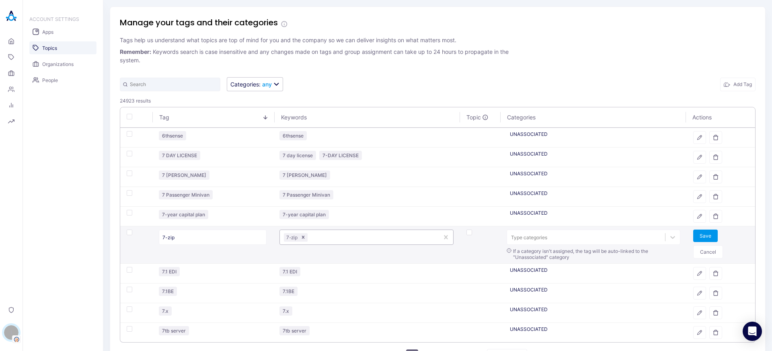
click at [333, 237] on div at bounding box center [371, 238] width 125 height 8
type input "7ZIP"
click at [695, 234] on button "Save" at bounding box center [705, 236] width 25 height 12
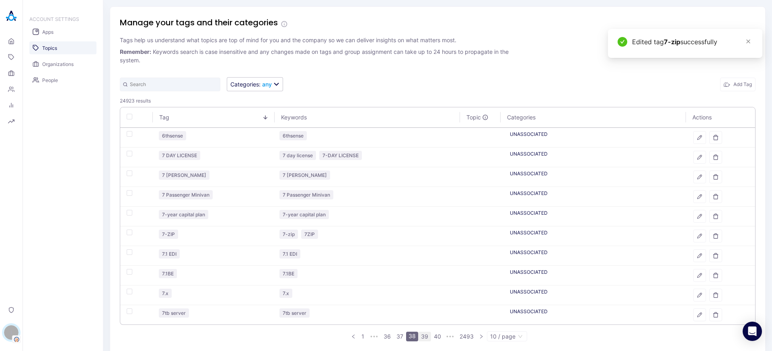
click at [420, 341] on li "39" at bounding box center [424, 337] width 13 height 10
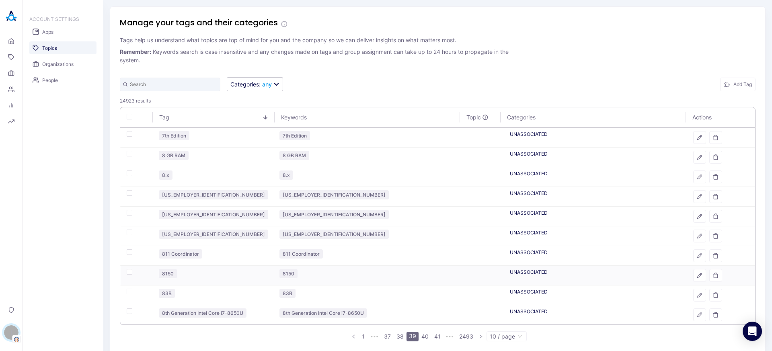
click at [129, 273] on div "button" at bounding box center [130, 272] width 6 height 6
checkbox input "true"
click at [128, 232] on div "button" at bounding box center [130, 233] width 6 height 6
checkbox input "true"
click at [131, 209] on td at bounding box center [136, 217] width 32 height 20
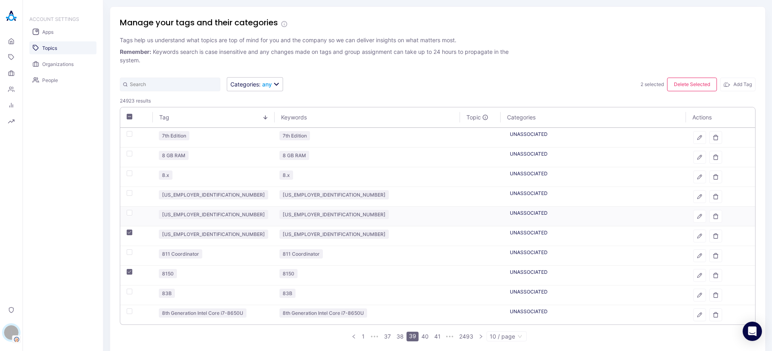
click at [131, 212] on div "button" at bounding box center [130, 213] width 6 height 6
checkbox input "true"
click at [129, 195] on div "button" at bounding box center [130, 193] width 6 height 6
checkbox input "true"
click at [681, 83] on button "Delete Selected" at bounding box center [692, 85] width 50 height 14
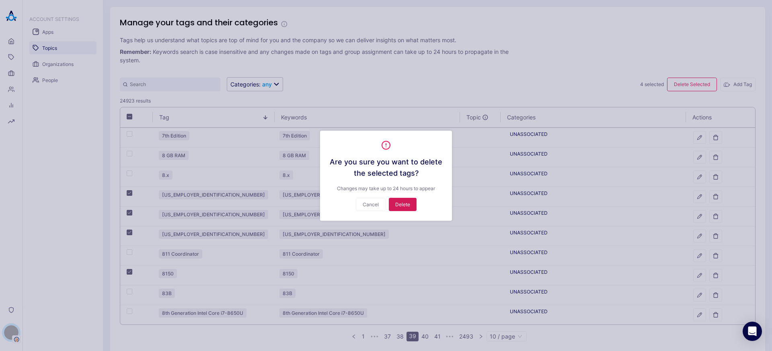
click at [407, 199] on button "Delete" at bounding box center [403, 204] width 28 height 13
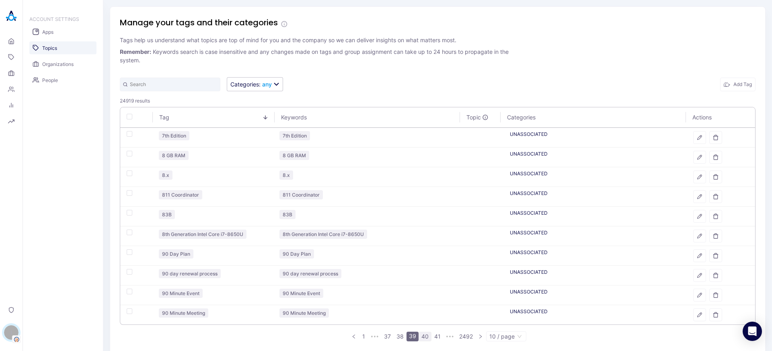
click at [420, 336] on link "40" at bounding box center [425, 336] width 12 height 9
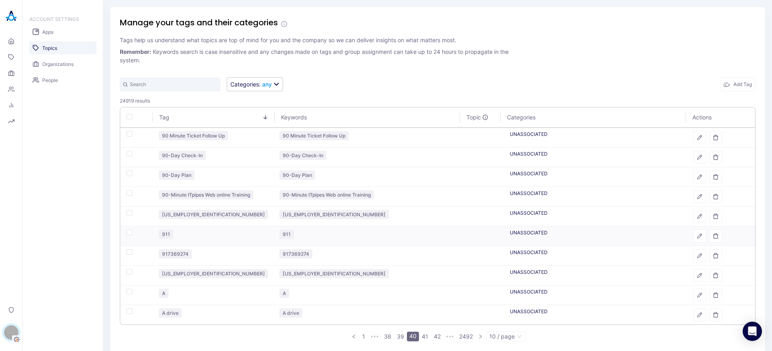
click at [134, 232] on td at bounding box center [136, 236] width 32 height 20
click at [131, 232] on div "button" at bounding box center [130, 233] width 6 height 6
checkbox input "true"
click at [129, 214] on div "button" at bounding box center [130, 213] width 6 height 6
checkbox input "true"
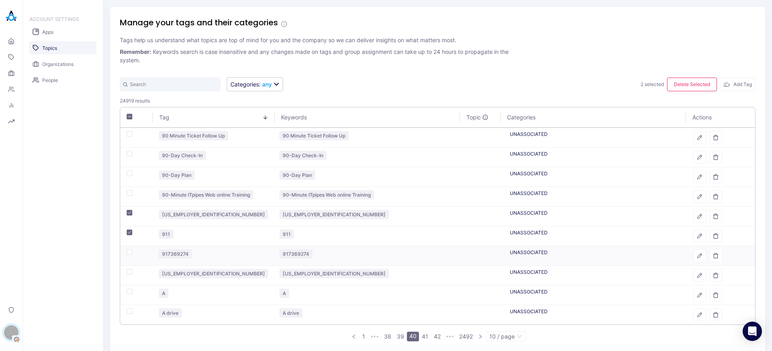
click at [130, 252] on div "button" at bounding box center [130, 252] width 6 height 6
checkbox input "true"
click at [130, 282] on td at bounding box center [136, 276] width 32 height 20
click at [130, 271] on div "button" at bounding box center [130, 272] width 6 height 6
checkbox input "true"
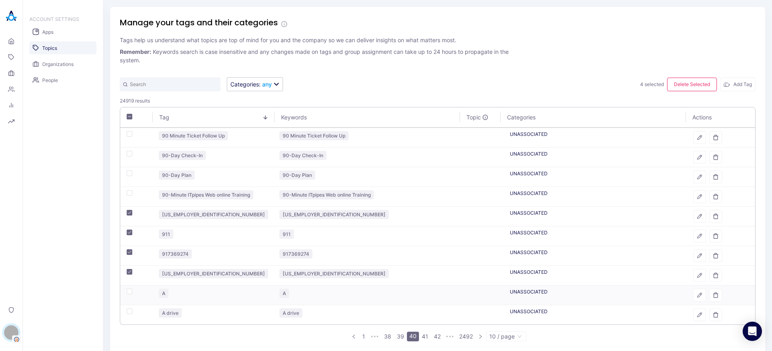
click at [129, 288] on td at bounding box center [136, 296] width 32 height 20
click at [129, 292] on div "button" at bounding box center [130, 292] width 6 height 6
checkbox input "true"
click at [675, 84] on button "Delete Selected" at bounding box center [692, 85] width 50 height 14
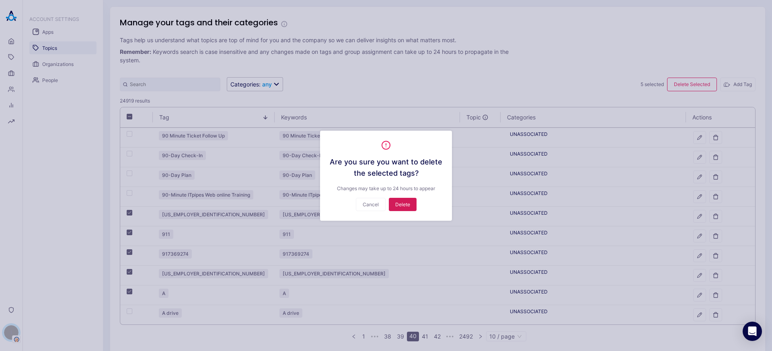
click at [400, 210] on button "Delete" at bounding box center [403, 204] width 28 height 13
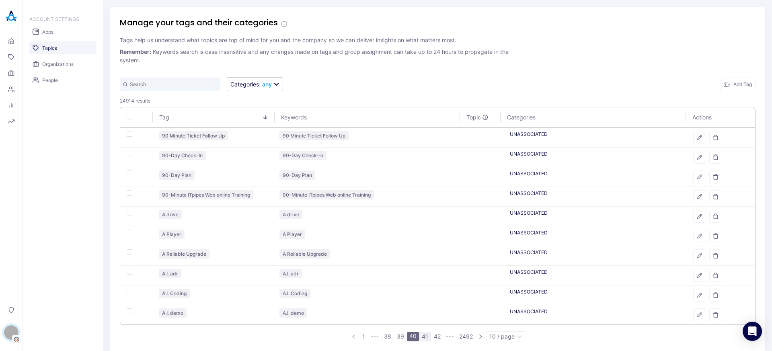
click at [420, 338] on link "41" at bounding box center [425, 336] width 11 height 9
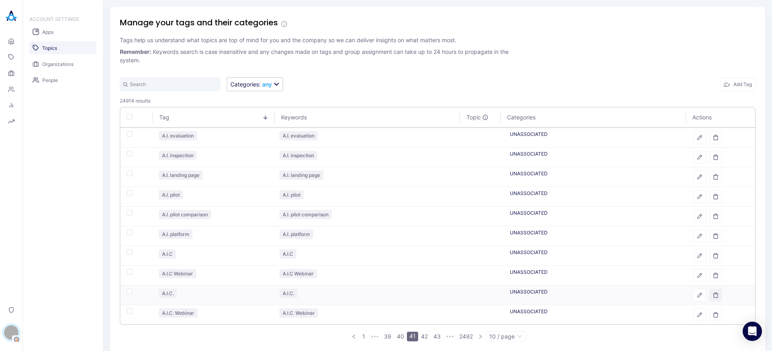
click at [713, 297] on icon "button" at bounding box center [716, 295] width 6 height 6
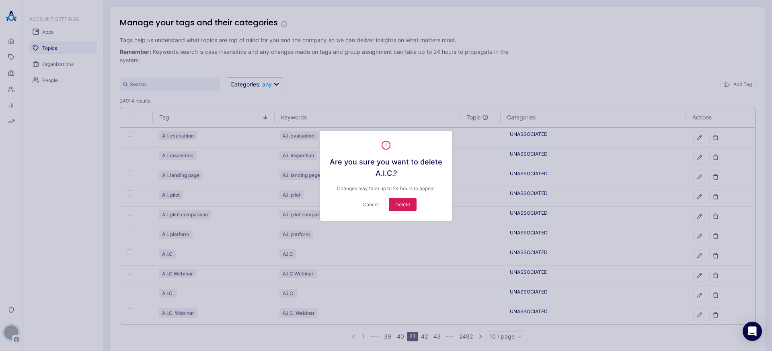
click at [403, 204] on button "Delete" at bounding box center [403, 204] width 28 height 13
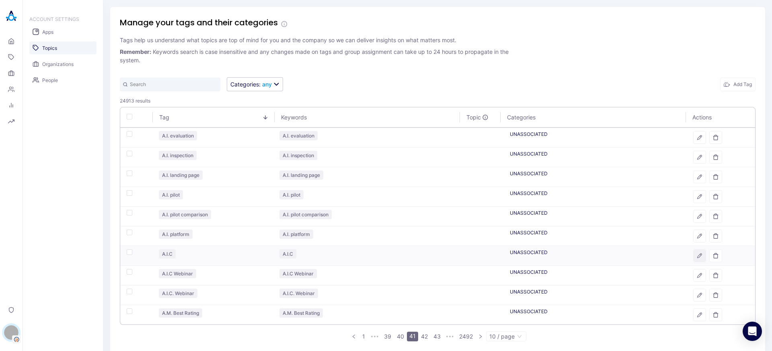
click at [698, 256] on icon "button" at bounding box center [700, 256] width 4 height 4
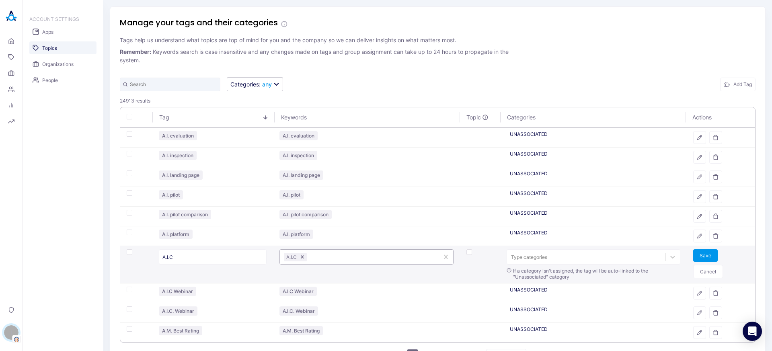
click at [364, 258] on div at bounding box center [371, 257] width 126 height 8
type input "A.I.C."
click at [698, 260] on button "Save" at bounding box center [705, 255] width 25 height 12
